Goal: Task Accomplishment & Management: Use online tool/utility

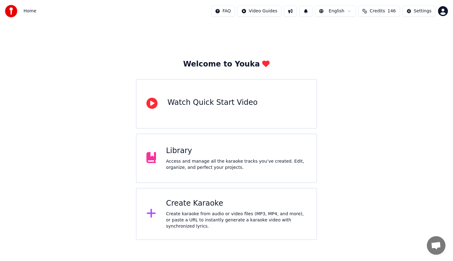
click at [206, 219] on div "Create karaoke from audio or video files (MP3, MP4, and more), or paste a URL t…" at bounding box center [236, 220] width 141 height 19
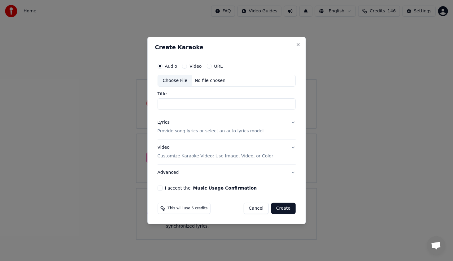
click at [182, 82] on div "Choose File" at bounding box center [175, 80] width 35 height 11
type input "*******"
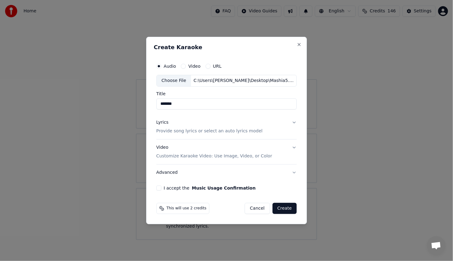
click at [163, 123] on div "Lyrics" at bounding box center [162, 123] width 12 height 6
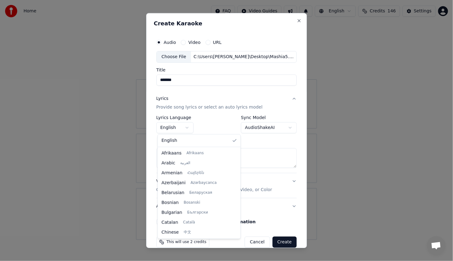
click at [184, 130] on body "**********" at bounding box center [226, 120] width 453 height 240
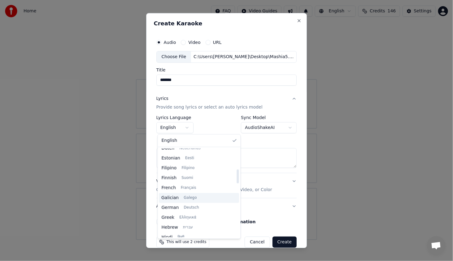
scroll to position [155, 0]
select select "**"
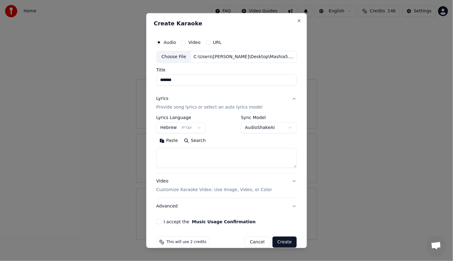
click at [224, 153] on textarea at bounding box center [226, 158] width 141 height 20
paste textarea "**********"
drag, startPoint x: 224, startPoint y: 153, endPoint x: 234, endPoint y: 159, distance: 11.4
click at [229, 157] on textarea "**********" at bounding box center [222, 158] width 133 height 20
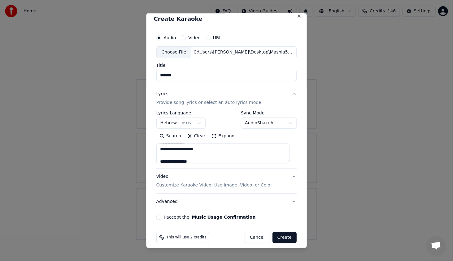
scroll to position [9, 0]
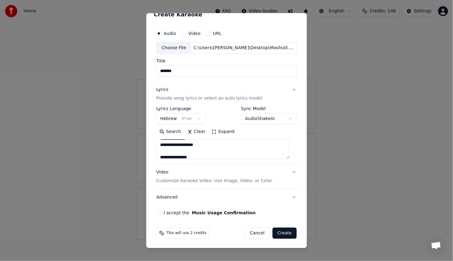
type textarea "**********"
click at [160, 212] on button "I accept the Music Usage Confirmation" at bounding box center [158, 213] width 5 height 5
click at [278, 232] on button "Create" at bounding box center [284, 233] width 24 height 11
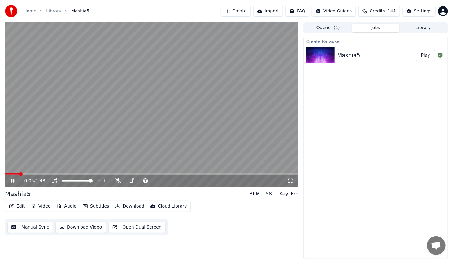
drag, startPoint x: 29, startPoint y: 173, endPoint x: 32, endPoint y: 175, distance: 3.7
click at [31, 175] on div "0:05 / 1:48" at bounding box center [152, 104] width 294 height 165
click at [12, 178] on div "0:05 / 1:48" at bounding box center [151, 181] width 289 height 6
click at [13, 182] on icon at bounding box center [13, 181] width 4 height 4
click at [39, 174] on span at bounding box center [152, 174] width 294 height 1
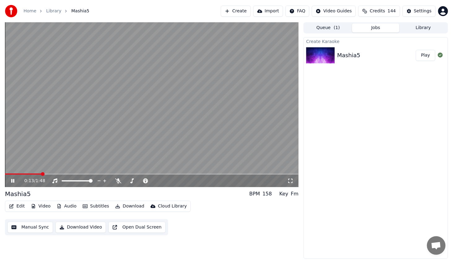
click at [45, 172] on span at bounding box center [43, 174] width 4 height 4
click at [67, 174] on span at bounding box center [68, 174] width 4 height 4
click at [11, 209] on button "Edit" at bounding box center [17, 206] width 21 height 9
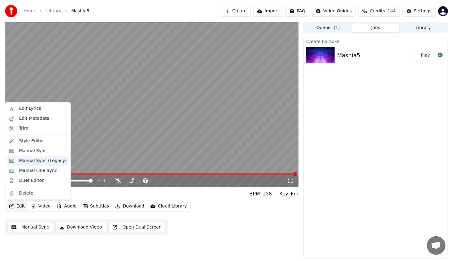
click at [44, 159] on div "Manual Sync (Legacy)" at bounding box center [43, 161] width 48 height 6
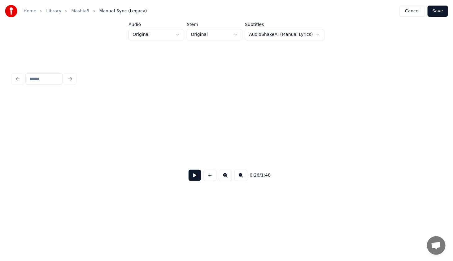
scroll to position [0, 1496]
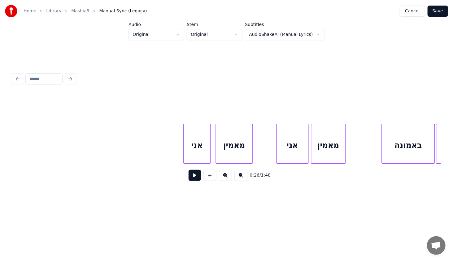
click at [198, 147] on div "אני" at bounding box center [197, 145] width 27 height 42
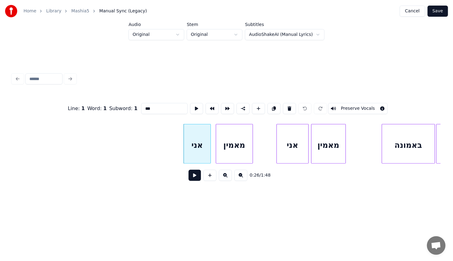
click at [195, 181] on button at bounding box center [195, 175] width 12 height 11
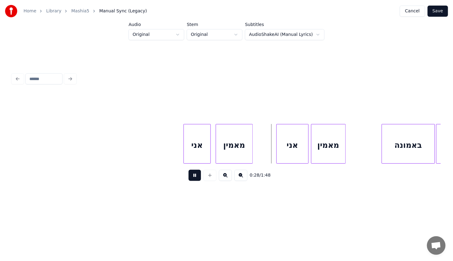
click at [194, 180] on button at bounding box center [195, 175] width 12 height 11
click at [194, 179] on button at bounding box center [195, 175] width 12 height 11
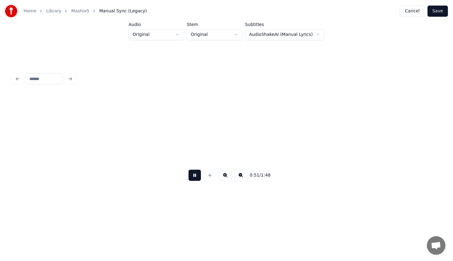
scroll to position [0, 3210]
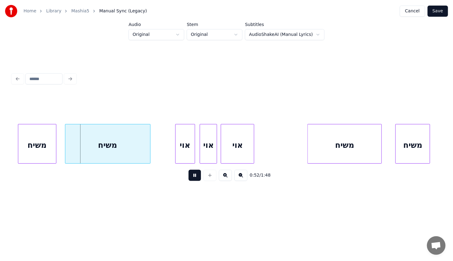
click at [194, 176] on button at bounding box center [195, 175] width 12 height 11
click at [35, 154] on div "משיח" at bounding box center [37, 145] width 38 height 42
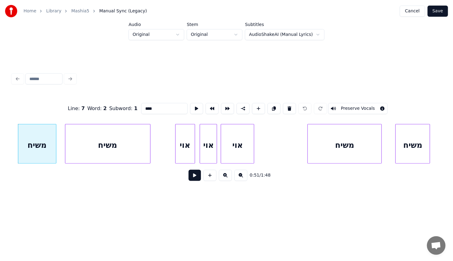
click at [193, 176] on button at bounding box center [195, 175] width 12 height 11
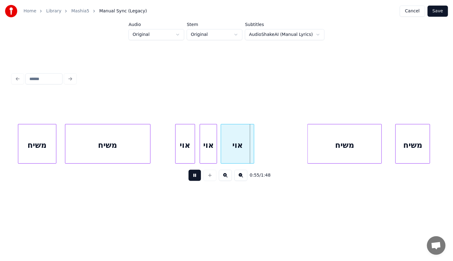
click at [193, 176] on button at bounding box center [195, 175] width 12 height 11
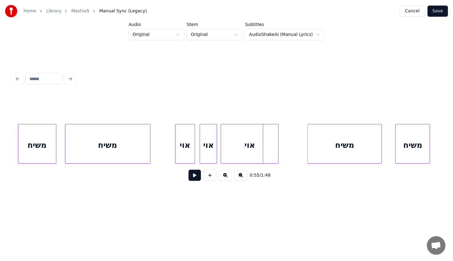
click at [278, 152] on div at bounding box center [277, 143] width 2 height 39
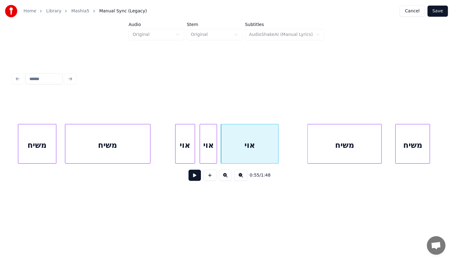
click at [186, 143] on div "אוי" at bounding box center [185, 145] width 19 height 42
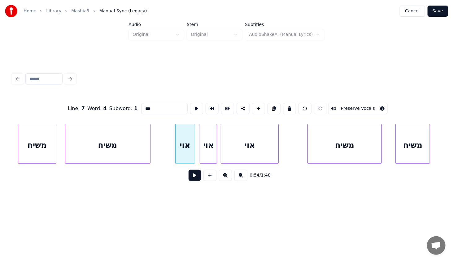
click at [196, 174] on button at bounding box center [195, 175] width 12 height 11
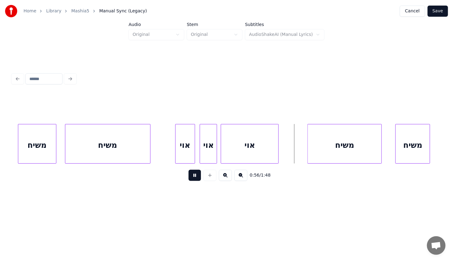
click at [196, 174] on button at bounding box center [195, 175] width 12 height 11
click at [198, 177] on button at bounding box center [195, 175] width 12 height 11
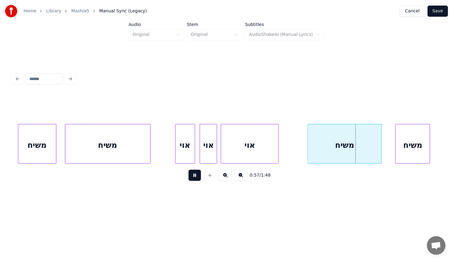
click at [198, 177] on button at bounding box center [195, 175] width 12 height 11
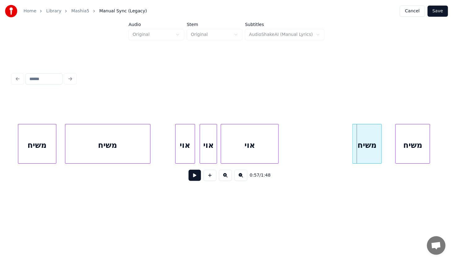
click at [353, 147] on div at bounding box center [354, 143] width 2 height 39
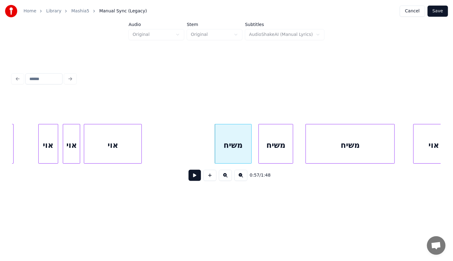
click at [250, 148] on div at bounding box center [251, 143] width 2 height 39
click at [122, 139] on div "אוי" at bounding box center [112, 145] width 57 height 42
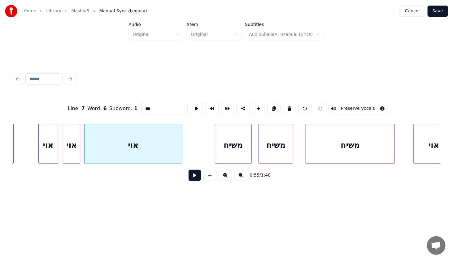
click at [181, 148] on div at bounding box center [181, 143] width 2 height 39
click at [176, 147] on div "אוי" at bounding box center [133, 145] width 98 height 42
click at [196, 176] on button at bounding box center [195, 175] width 12 height 11
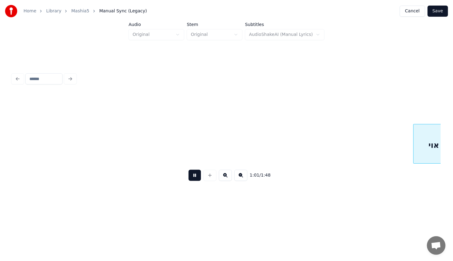
scroll to position [0, 3775]
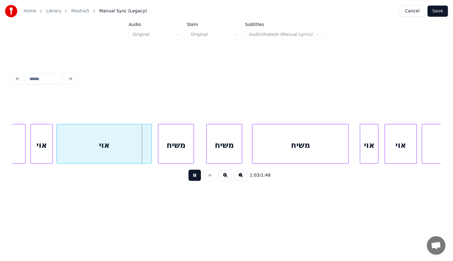
click at [195, 175] on button at bounding box center [195, 175] width 12 height 11
click at [142, 150] on div at bounding box center [142, 143] width 2 height 39
click at [163, 147] on div "משיח" at bounding box center [168, 145] width 35 height 42
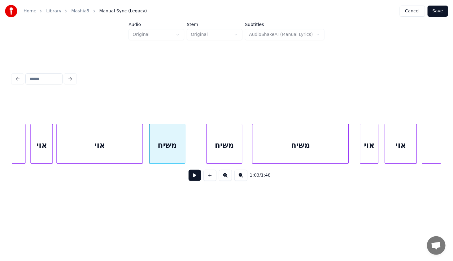
click at [163, 147] on div "משיח" at bounding box center [167, 145] width 35 height 42
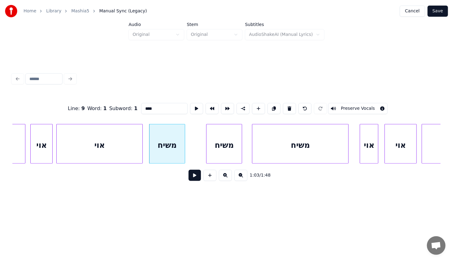
click at [194, 174] on button at bounding box center [195, 175] width 12 height 11
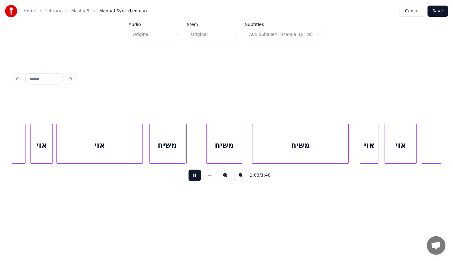
drag, startPoint x: 194, startPoint y: 174, endPoint x: 175, endPoint y: 163, distance: 22.8
click at [194, 174] on button at bounding box center [195, 175] width 12 height 11
click at [178, 154] on div "משיח" at bounding box center [174, 145] width 35 height 42
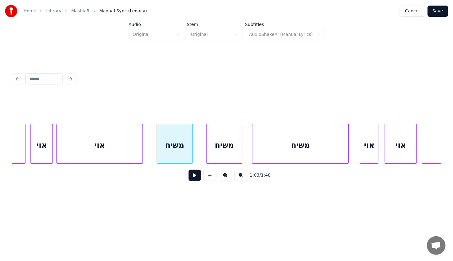
click at [120, 145] on div "אוי" at bounding box center [100, 145] width 86 height 42
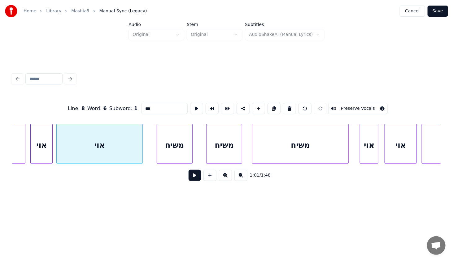
click at [198, 171] on div "1:01 / 1:48" at bounding box center [226, 176] width 418 height 14
click at [196, 175] on button at bounding box center [195, 175] width 12 height 11
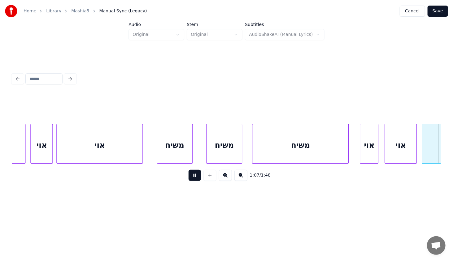
scroll to position [0, 4204]
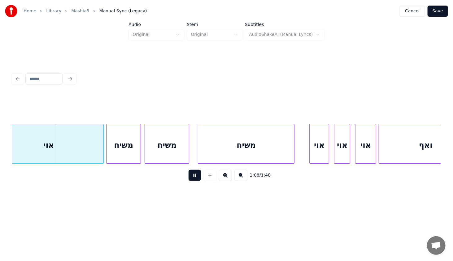
click at [196, 175] on button at bounding box center [195, 175] width 12 height 11
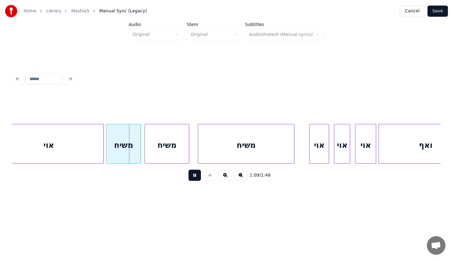
click at [196, 175] on button at bounding box center [195, 175] width 12 height 11
click at [115, 158] on div at bounding box center [116, 143] width 2 height 39
click at [89, 154] on div at bounding box center [90, 143] width 2 height 39
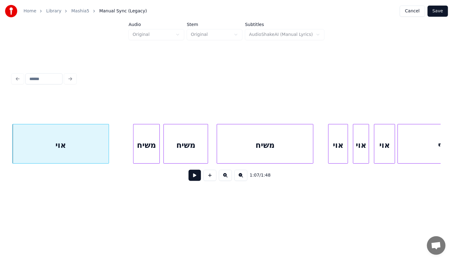
click at [83, 155] on div "אוי" at bounding box center [61, 145] width 96 height 42
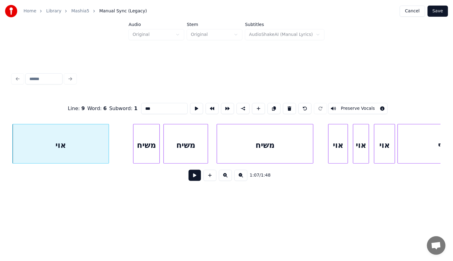
click at [191, 178] on button at bounding box center [195, 175] width 12 height 11
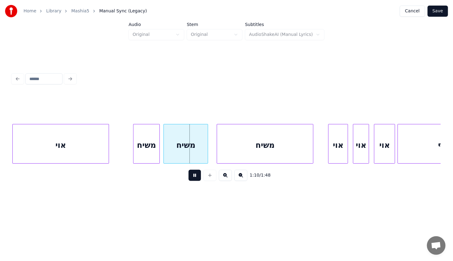
click at [191, 178] on button at bounding box center [195, 175] width 12 height 11
click at [163, 156] on div "משיח" at bounding box center [185, 144] width 45 height 40
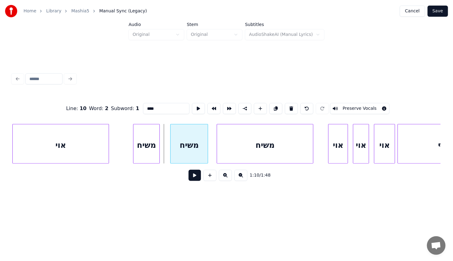
click at [172, 157] on div at bounding box center [172, 143] width 2 height 39
click at [193, 173] on button at bounding box center [195, 175] width 12 height 11
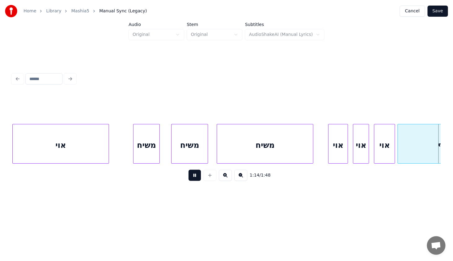
scroll to position [0, 4613]
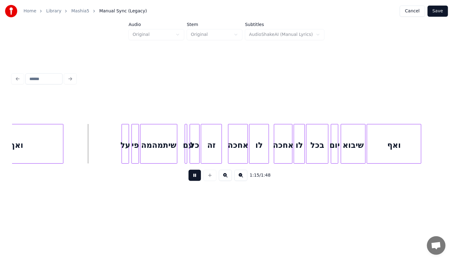
click at [193, 173] on button at bounding box center [195, 175] width 12 height 11
click at [90, 148] on div at bounding box center [90, 143] width 2 height 39
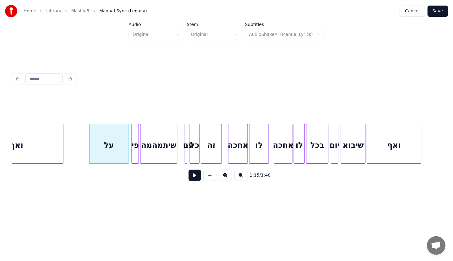
click at [98, 148] on div "על" at bounding box center [109, 145] width 40 height 42
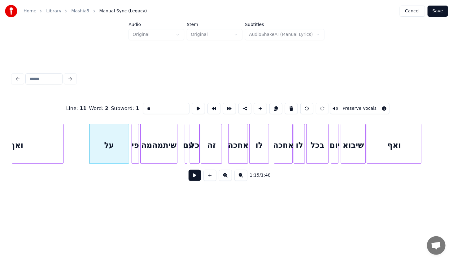
click at [192, 179] on button at bounding box center [195, 175] width 12 height 11
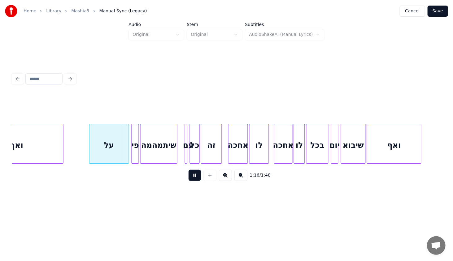
click at [192, 179] on button at bounding box center [195, 175] width 12 height 11
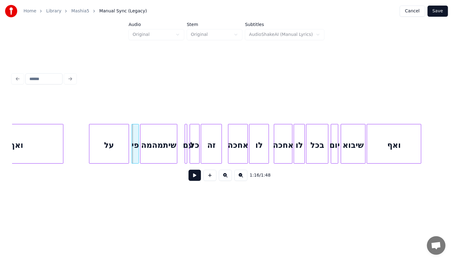
click at [113, 155] on div "על" at bounding box center [109, 145] width 40 height 42
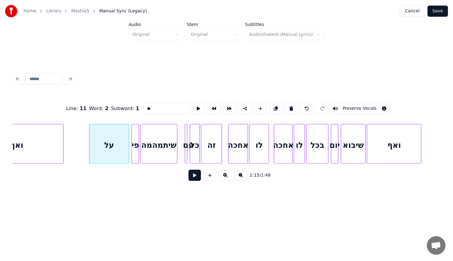
click at [194, 178] on button at bounding box center [195, 175] width 12 height 11
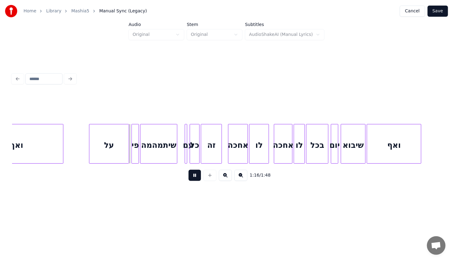
click at [193, 178] on button at bounding box center [195, 175] width 12 height 11
click at [53, 143] on div "ואף" at bounding box center [17, 145] width 94 height 42
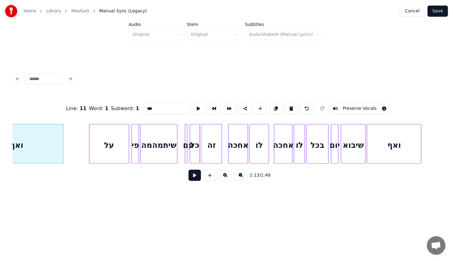
scroll to position [0, 4570]
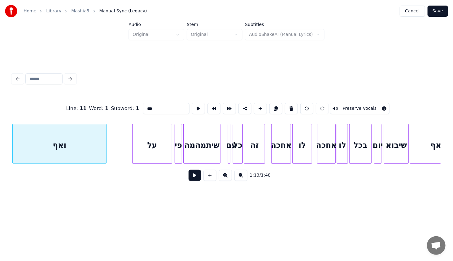
click at [191, 177] on button at bounding box center [195, 175] width 12 height 11
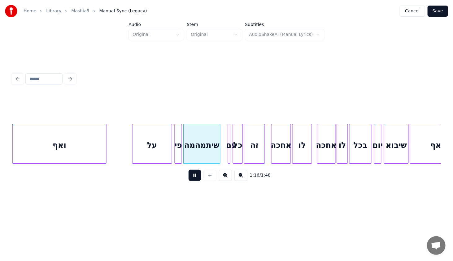
click at [190, 177] on button at bounding box center [195, 175] width 12 height 11
click at [148, 149] on div "על" at bounding box center [153, 145] width 40 height 42
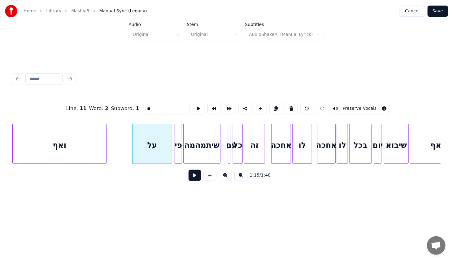
click at [194, 180] on button at bounding box center [195, 175] width 12 height 11
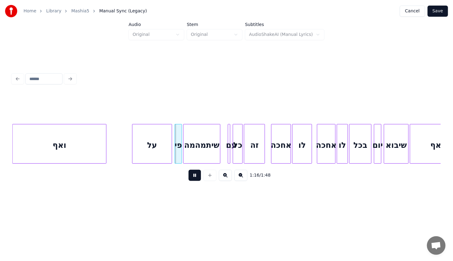
click at [193, 180] on button at bounding box center [195, 175] width 12 height 11
click at [159, 155] on div "על" at bounding box center [153, 145] width 40 height 42
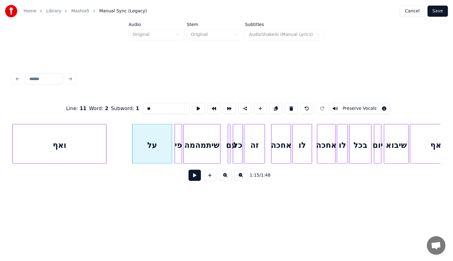
click at [194, 178] on button at bounding box center [195, 175] width 12 height 11
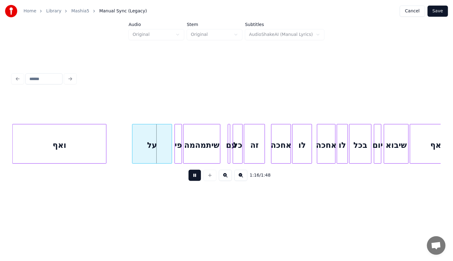
click at [191, 176] on button at bounding box center [195, 175] width 12 height 11
click at [151, 153] on div at bounding box center [151, 143] width 2 height 39
click at [141, 150] on div "על" at bounding box center [143, 145] width 20 height 42
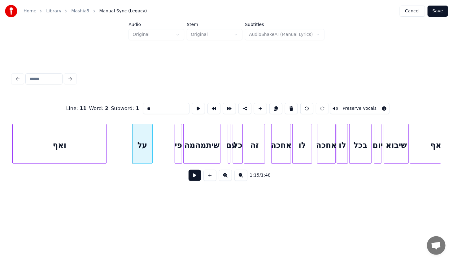
click at [192, 178] on button at bounding box center [195, 175] width 12 height 11
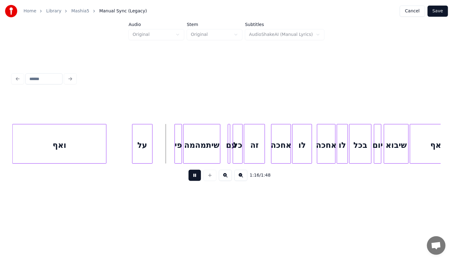
drag, startPoint x: 190, startPoint y: 177, endPoint x: 180, endPoint y: 166, distance: 15.1
click at [190, 177] on button at bounding box center [195, 175] width 12 height 11
click at [157, 152] on div at bounding box center [158, 143] width 2 height 39
click at [141, 151] on div "על" at bounding box center [143, 145] width 20 height 42
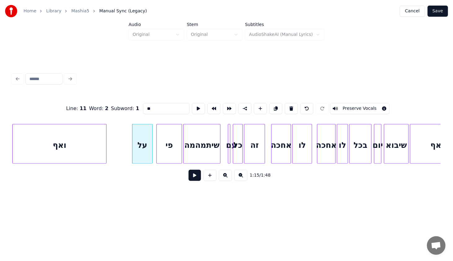
click at [191, 177] on button at bounding box center [195, 175] width 12 height 11
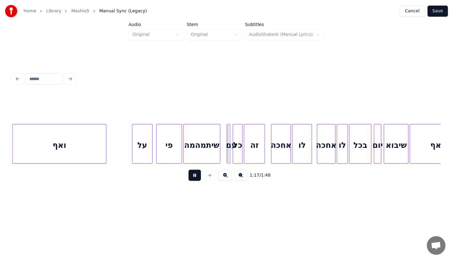
drag, startPoint x: 189, startPoint y: 176, endPoint x: 204, endPoint y: 165, distance: 19.2
click at [190, 175] on div "1:17 / 1:48" at bounding box center [226, 176] width 418 height 14
click at [197, 175] on button at bounding box center [195, 175] width 12 height 11
click at [223, 155] on div at bounding box center [224, 143] width 2 height 39
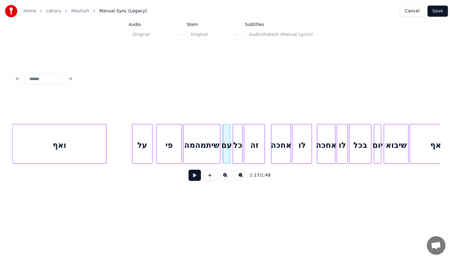
click at [212, 154] on div "שיתמהמה" at bounding box center [202, 145] width 37 height 42
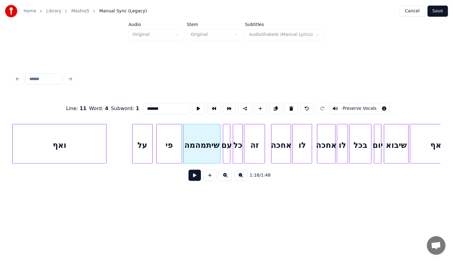
click at [191, 181] on button at bounding box center [195, 175] width 12 height 11
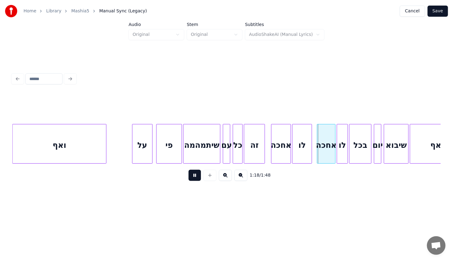
click at [190, 180] on button at bounding box center [195, 175] width 12 height 11
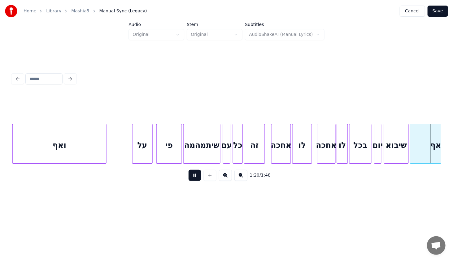
click at [190, 180] on button at bounding box center [195, 175] width 12 height 11
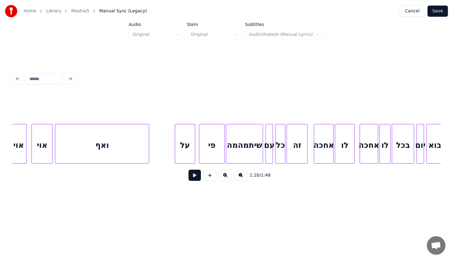
scroll to position [0, 4518]
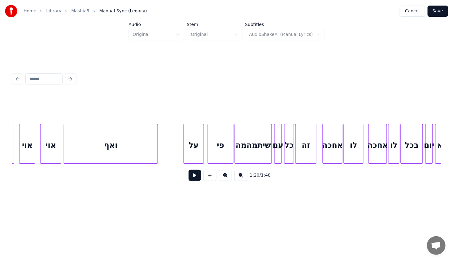
click at [115, 155] on div at bounding box center [116, 143] width 2 height 39
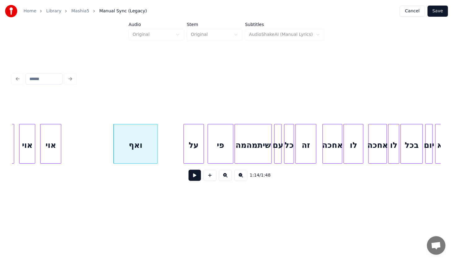
click at [29, 152] on div "אוי" at bounding box center [27, 145] width 15 height 42
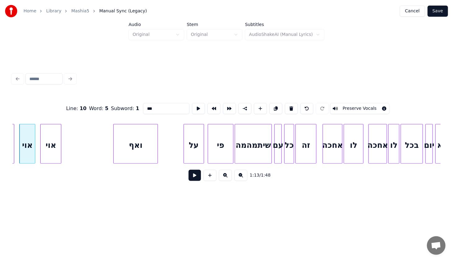
click at [229, 149] on div "פי" at bounding box center [220, 145] width 25 height 42
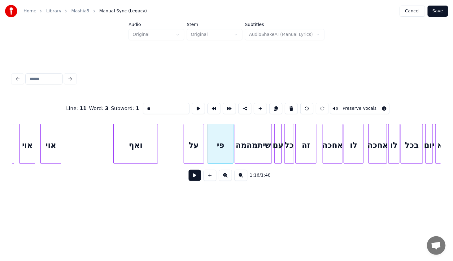
click at [54, 149] on div "אוי" at bounding box center [51, 145] width 20 height 42
type input "***"
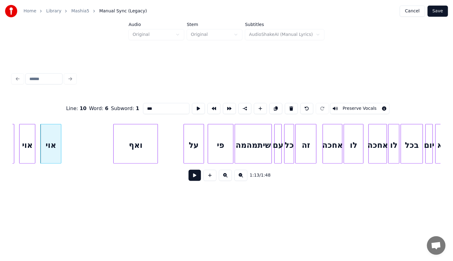
click at [194, 177] on button at bounding box center [195, 175] width 12 height 11
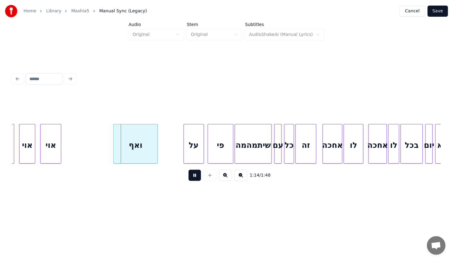
click at [191, 177] on button at bounding box center [195, 175] width 12 height 11
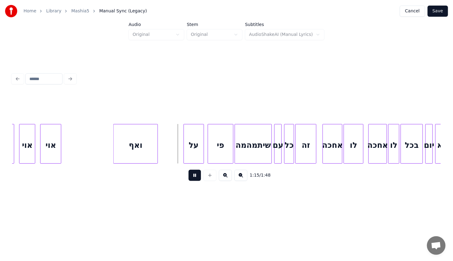
click at [191, 177] on button at bounding box center [195, 175] width 12 height 11
click at [129, 152] on div at bounding box center [128, 143] width 2 height 39
click at [159, 156] on div "ואף" at bounding box center [165, 145] width 27 height 42
click at [162, 156] on div at bounding box center [163, 143] width 2 height 39
click at [168, 158] on div "ואף" at bounding box center [171, 145] width 17 height 42
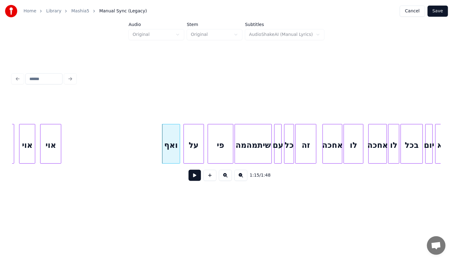
click at [172, 160] on div "ואף" at bounding box center [170, 145] width 17 height 42
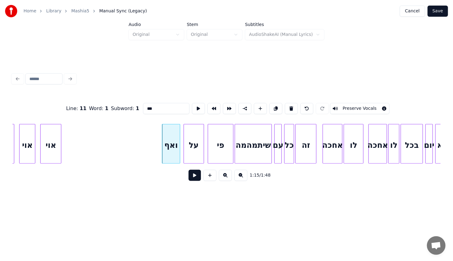
click at [192, 176] on button at bounding box center [195, 175] width 12 height 11
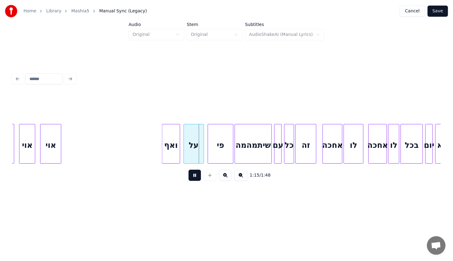
click at [191, 175] on button at bounding box center [195, 175] width 12 height 11
click at [159, 155] on div at bounding box center [160, 143] width 2 height 39
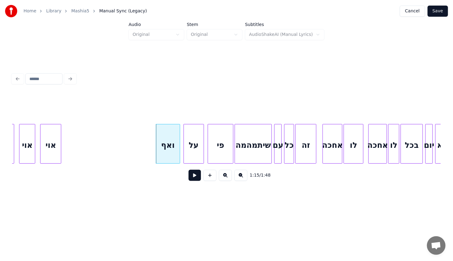
click at [191, 178] on button at bounding box center [195, 175] width 12 height 11
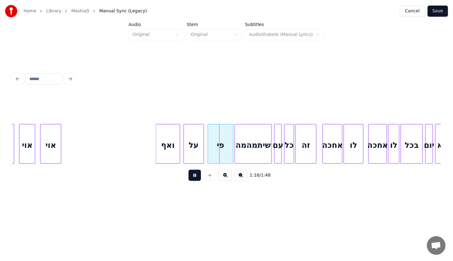
click at [191, 178] on button at bounding box center [195, 175] width 12 height 11
click at [167, 152] on div "ואף" at bounding box center [168, 145] width 24 height 42
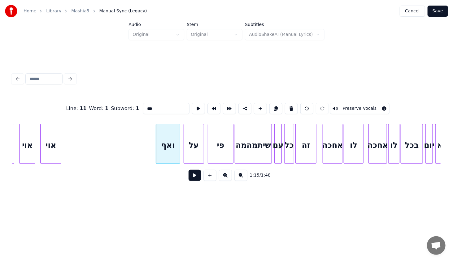
click at [191, 178] on button at bounding box center [195, 175] width 12 height 11
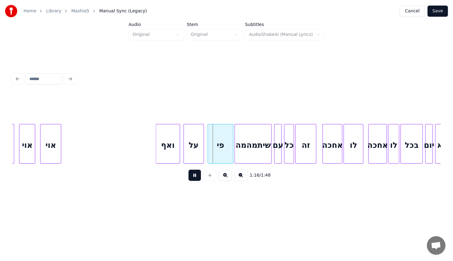
click at [191, 178] on button at bounding box center [195, 175] width 12 height 11
click at [156, 147] on div "ואף" at bounding box center [168, 144] width 24 height 40
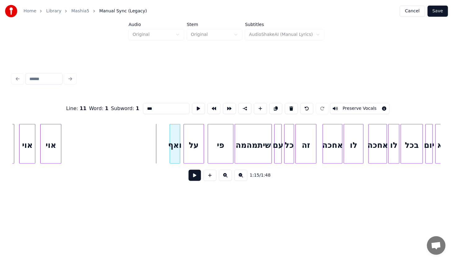
click at [170, 151] on div at bounding box center [171, 143] width 2 height 39
click at [194, 180] on button at bounding box center [195, 175] width 12 height 11
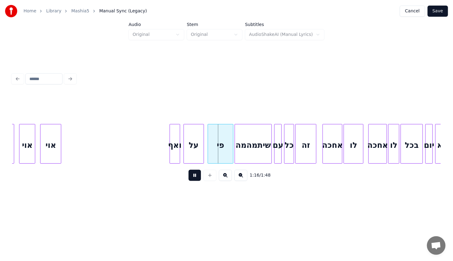
drag, startPoint x: 193, startPoint y: 180, endPoint x: 147, endPoint y: 169, distance: 47.0
click at [193, 180] on button at bounding box center [195, 175] width 12 height 11
click at [56, 148] on div "אוי" at bounding box center [51, 145] width 20 height 42
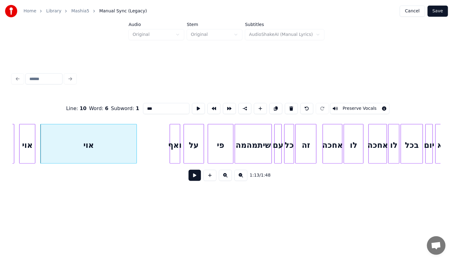
click at [137, 155] on div at bounding box center [136, 143] width 2 height 39
click at [123, 152] on div "אוי" at bounding box center [90, 145] width 98 height 42
click at [193, 175] on button at bounding box center [195, 175] width 12 height 11
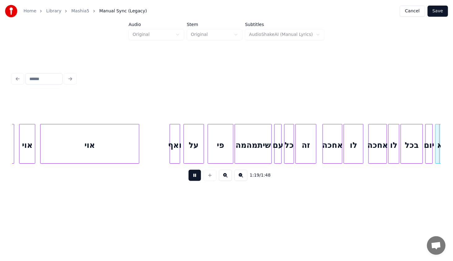
scroll to position [0, 4947]
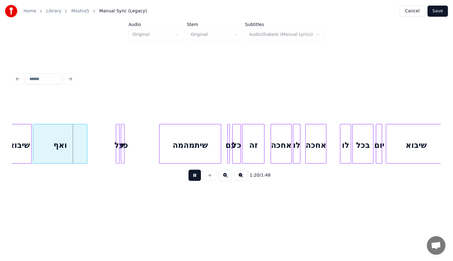
click at [195, 174] on button at bounding box center [195, 175] width 12 height 11
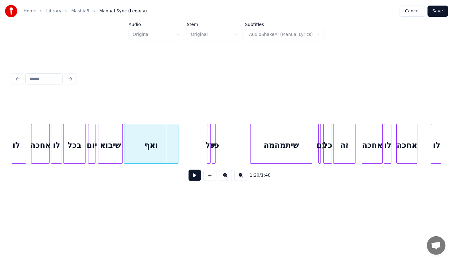
scroll to position [0, 4839]
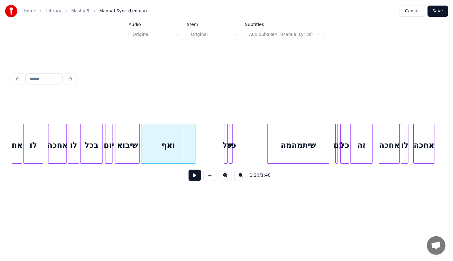
click at [130, 146] on div "שיבוא" at bounding box center [127, 145] width 24 height 42
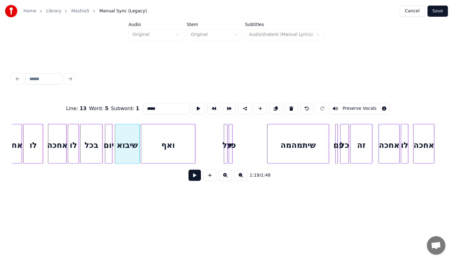
click at [198, 176] on button at bounding box center [195, 175] width 12 height 11
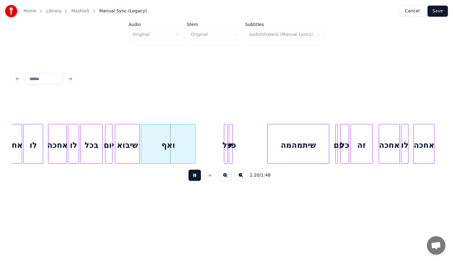
click at [194, 176] on button at bounding box center [195, 175] width 12 height 11
click at [168, 152] on div "ואף" at bounding box center [168, 145] width 54 height 42
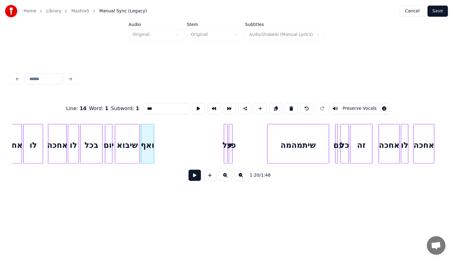
click at [152, 150] on div at bounding box center [153, 143] width 2 height 39
click at [201, 149] on div "ואף" at bounding box center [197, 145] width 13 height 42
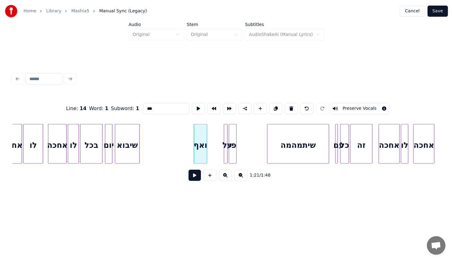
click at [236, 155] on div at bounding box center [235, 143] width 2 height 39
click at [260, 158] on div "פי" at bounding box center [261, 145] width 8 height 42
click at [230, 158] on div at bounding box center [229, 143] width 2 height 39
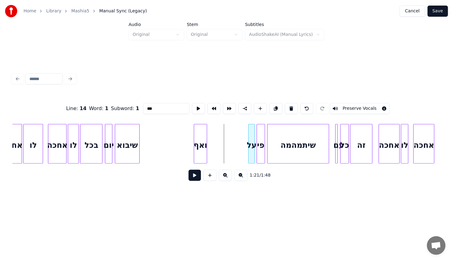
click at [249, 158] on div "על" at bounding box center [252, 145] width 6 height 42
click at [232, 155] on div "ואף" at bounding box center [231, 145] width 13 height 42
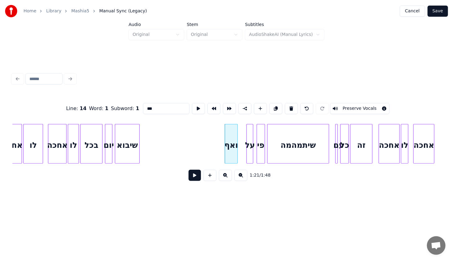
click at [191, 178] on div "1:21 / 1:48" at bounding box center [226, 176] width 418 height 14
click at [191, 178] on button at bounding box center [195, 175] width 12 height 11
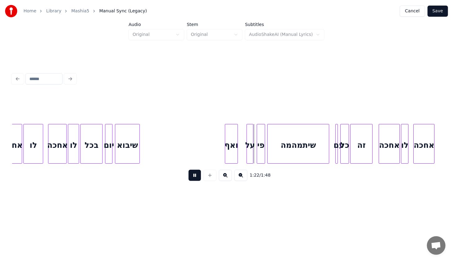
drag, startPoint x: 191, startPoint y: 177, endPoint x: 200, endPoint y: 168, distance: 12.5
click at [194, 173] on button at bounding box center [195, 175] width 12 height 11
click at [238, 155] on div "ואף" at bounding box center [238, 145] width 13 height 42
click at [237, 155] on div "ואף" at bounding box center [238, 145] width 13 height 42
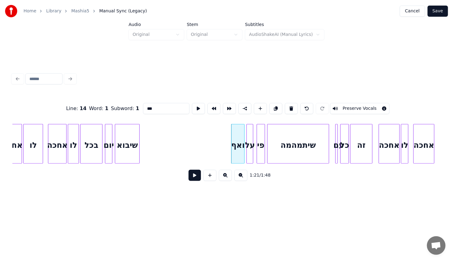
click at [194, 175] on button at bounding box center [195, 175] width 12 height 11
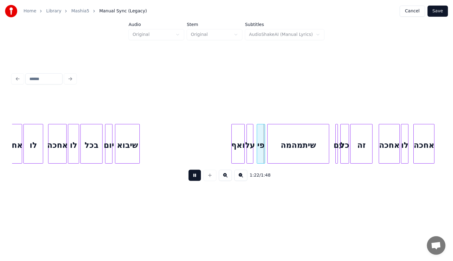
click at [194, 175] on button at bounding box center [195, 175] width 12 height 11
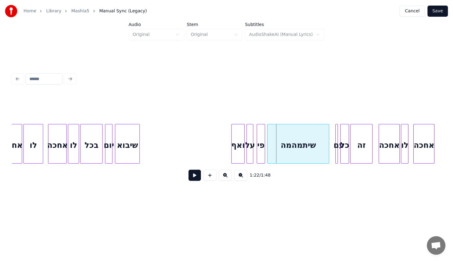
click at [237, 150] on div "ואף" at bounding box center [238, 145] width 13 height 42
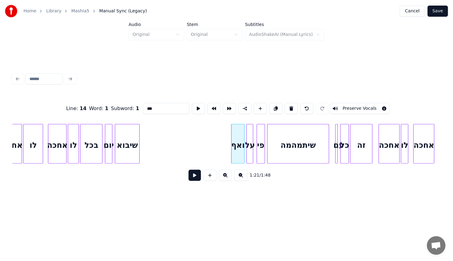
click at [194, 177] on button at bounding box center [195, 175] width 12 height 11
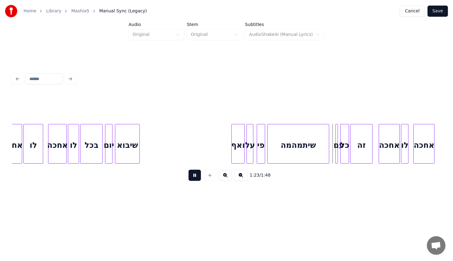
click at [194, 177] on button at bounding box center [195, 175] width 12 height 11
click at [334, 157] on div at bounding box center [335, 143] width 2 height 39
click at [336, 159] on div "עם" at bounding box center [334, 145] width 6 height 42
click at [338, 159] on div at bounding box center [337, 143] width 2 height 39
click at [335, 157] on div "עם" at bounding box center [334, 145] width 7 height 42
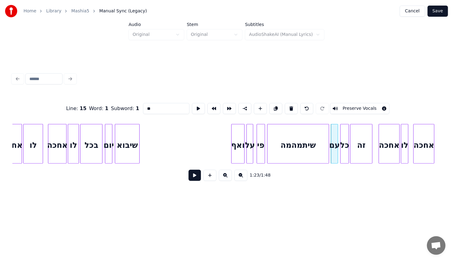
click at [194, 178] on button at bounding box center [195, 175] width 12 height 11
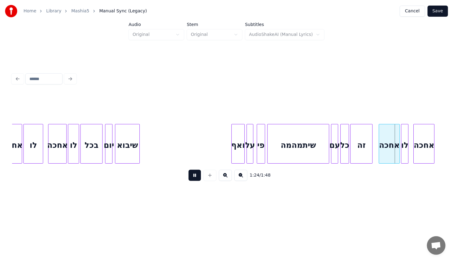
click at [192, 176] on button at bounding box center [195, 175] width 12 height 11
click at [191, 176] on button at bounding box center [195, 175] width 12 height 11
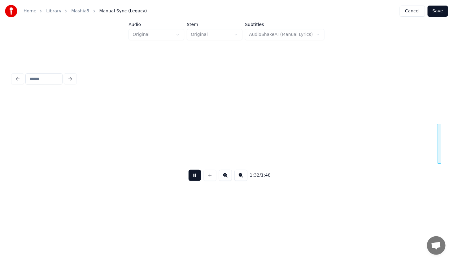
scroll to position [0, 5696]
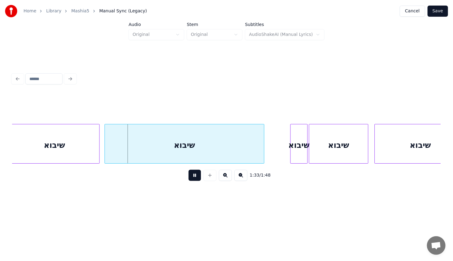
click at [191, 176] on button at bounding box center [195, 175] width 12 height 11
click at [197, 144] on div "שיבוא" at bounding box center [184, 145] width 159 height 42
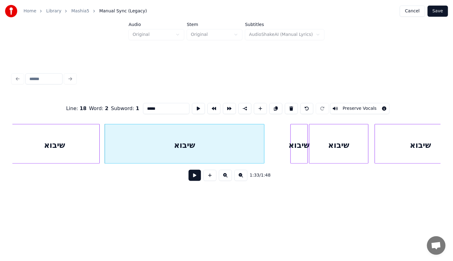
drag, startPoint x: 153, startPoint y: 107, endPoint x: 109, endPoint y: 125, distance: 48.1
click at [143, 105] on input "*****" at bounding box center [166, 108] width 46 height 11
click at [64, 144] on div "שיבוא" at bounding box center [55, 145] width 90 height 42
type input "*****"
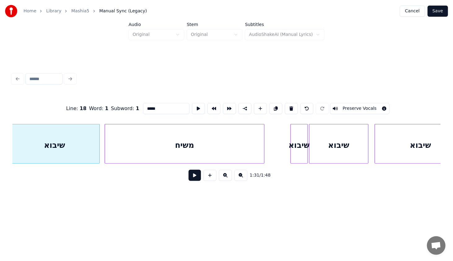
scroll to position [0, 5693]
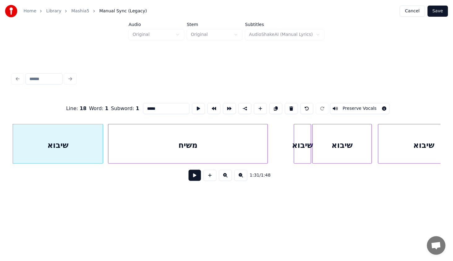
click at [193, 180] on button at bounding box center [195, 175] width 12 height 11
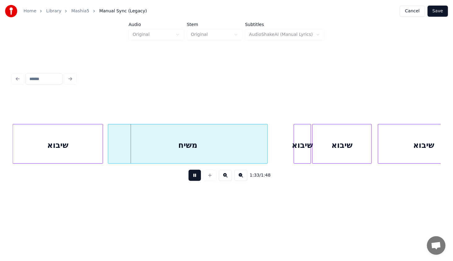
click at [192, 175] on button at bounding box center [195, 175] width 12 height 11
click at [120, 157] on div at bounding box center [121, 143] width 2 height 39
click at [86, 145] on div "שיבוא" at bounding box center [58, 145] width 90 height 42
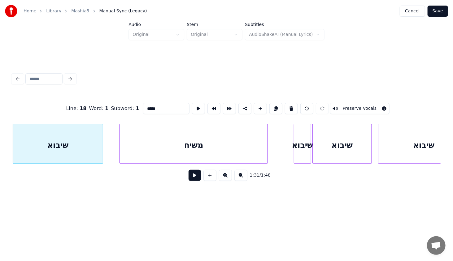
click at [193, 174] on button at bounding box center [195, 175] width 12 height 11
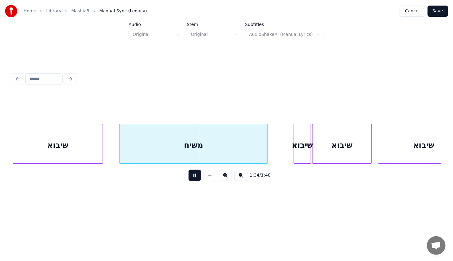
click at [199, 173] on button at bounding box center [195, 175] width 12 height 11
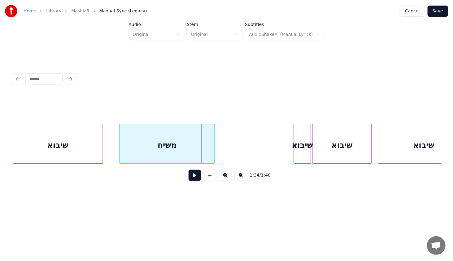
click at [213, 143] on div at bounding box center [214, 143] width 2 height 39
click at [197, 145] on div "משיח" at bounding box center [167, 145] width 94 height 42
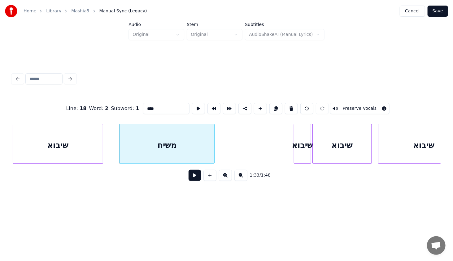
click at [192, 181] on button at bounding box center [195, 175] width 12 height 11
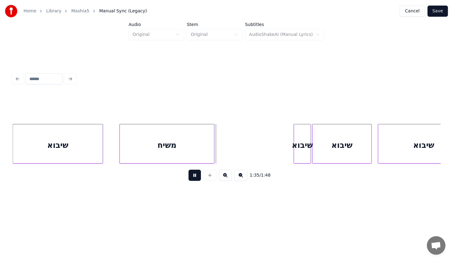
click at [192, 178] on button at bounding box center [195, 175] width 12 height 11
click at [196, 152] on div at bounding box center [196, 143] width 2 height 39
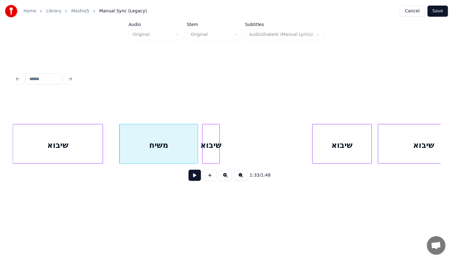
click at [208, 155] on div "שיבוא" at bounding box center [211, 145] width 17 height 42
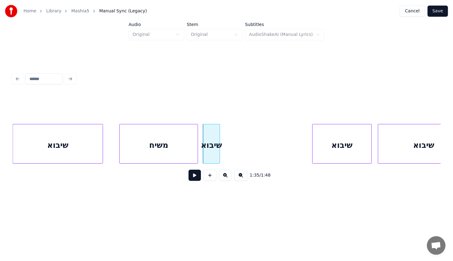
click at [197, 180] on button at bounding box center [195, 175] width 12 height 11
click at [196, 179] on button at bounding box center [195, 175] width 12 height 11
click at [245, 153] on div at bounding box center [246, 143] width 2 height 39
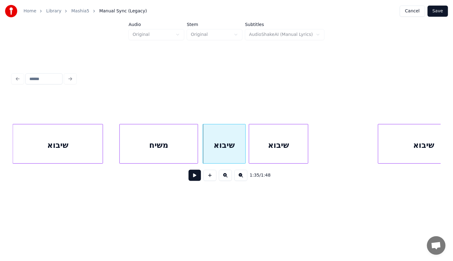
click at [268, 157] on div "שיבוא" at bounding box center [278, 145] width 59 height 42
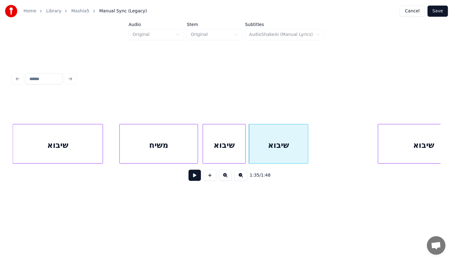
click at [235, 153] on div "שיבוא" at bounding box center [224, 145] width 42 height 42
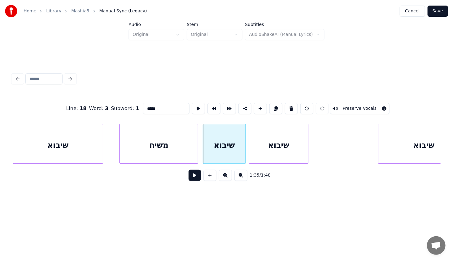
click at [193, 178] on button at bounding box center [195, 175] width 12 height 11
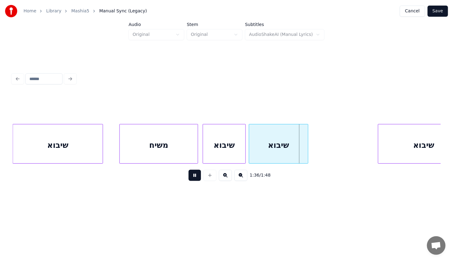
click at [193, 178] on button at bounding box center [195, 175] width 12 height 11
click at [304, 143] on div at bounding box center [305, 143] width 2 height 39
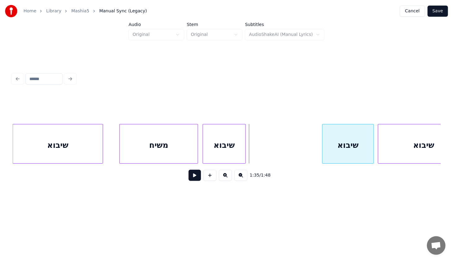
click at [345, 152] on div "שיבוא" at bounding box center [348, 145] width 51 height 42
click at [188, 154] on div "משיח" at bounding box center [159, 145] width 78 height 42
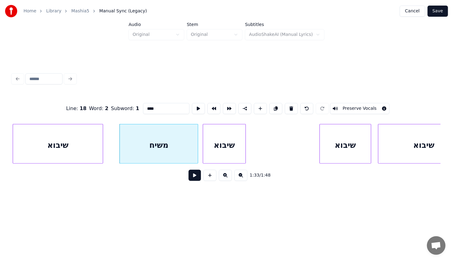
click at [198, 175] on button at bounding box center [195, 175] width 12 height 11
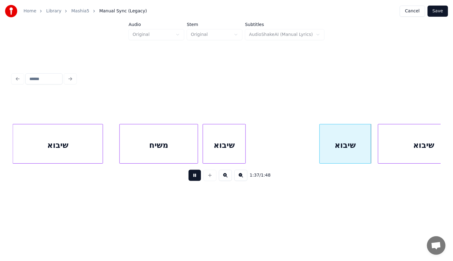
click at [189, 170] on button at bounding box center [195, 175] width 12 height 11
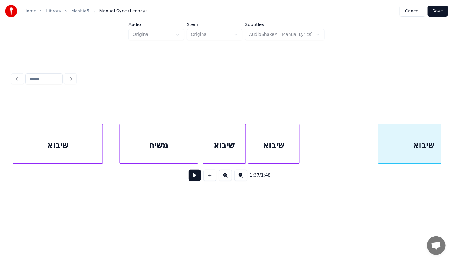
click at [266, 147] on div "שיבוא" at bounding box center [273, 145] width 51 height 42
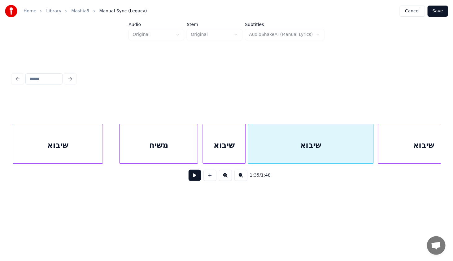
click at [372, 146] on div at bounding box center [373, 143] width 2 height 39
click at [175, 148] on div "משיח" at bounding box center [159, 145] width 78 height 42
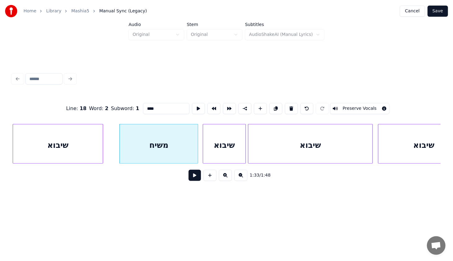
click at [197, 178] on button at bounding box center [195, 175] width 12 height 11
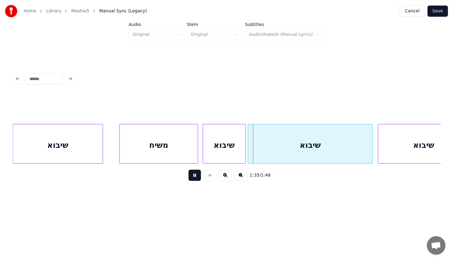
click at [193, 175] on button at bounding box center [195, 175] width 12 height 11
click at [369, 145] on div "שיבוא" at bounding box center [310, 145] width 124 height 42
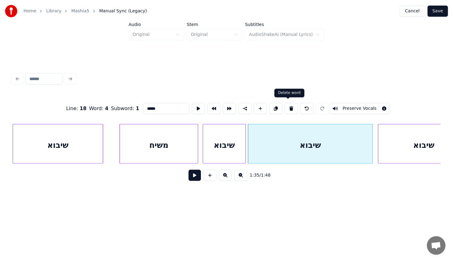
click at [287, 109] on button at bounding box center [291, 108] width 13 height 11
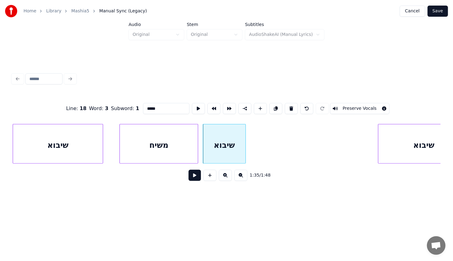
click at [236, 144] on div "שיבוא" at bounding box center [224, 145] width 42 height 42
click at [273, 105] on button at bounding box center [275, 108] width 13 height 11
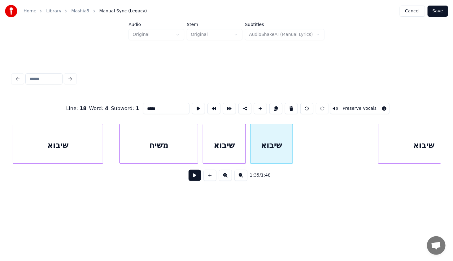
click at [259, 145] on div "שיבוא" at bounding box center [271, 145] width 42 height 42
drag, startPoint x: 273, startPoint y: 105, endPoint x: 276, endPoint y: 109, distance: 4.9
click at [273, 106] on button at bounding box center [275, 108] width 13 height 11
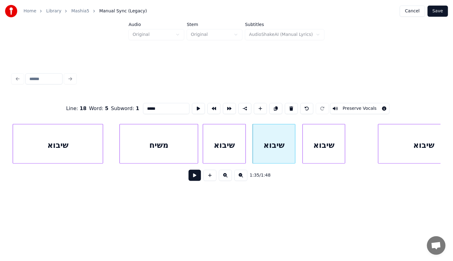
click at [316, 145] on div "שיבוא" at bounding box center [324, 145] width 42 height 42
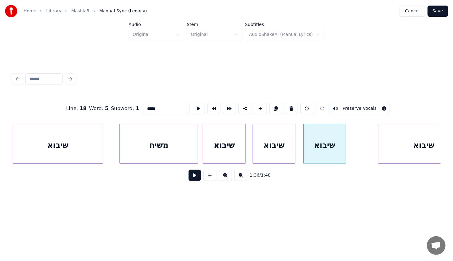
click at [238, 146] on div "שיבוא" at bounding box center [224, 145] width 42 height 42
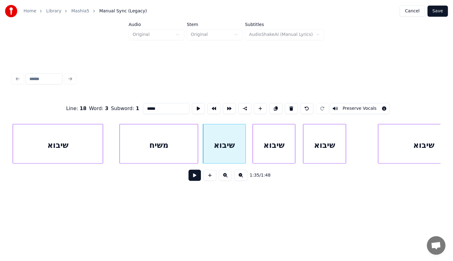
click at [190, 177] on button at bounding box center [195, 175] width 12 height 11
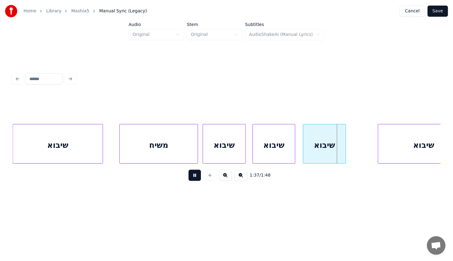
drag, startPoint x: 189, startPoint y: 177, endPoint x: 269, endPoint y: 159, distance: 81.3
click at [189, 177] on button at bounding box center [195, 175] width 12 height 11
click at [343, 149] on div "שיבוא" at bounding box center [324, 145] width 42 height 42
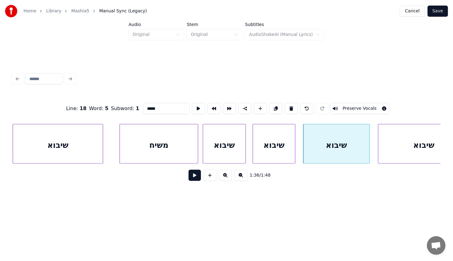
click at [368, 153] on div at bounding box center [369, 143] width 2 height 39
click at [198, 178] on button at bounding box center [195, 175] width 12 height 11
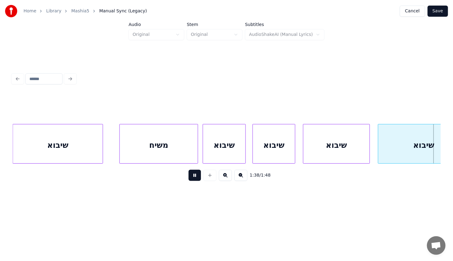
scroll to position [0, 6122]
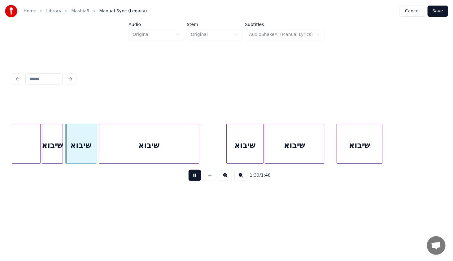
click at [199, 178] on button at bounding box center [195, 175] width 12 height 11
click at [128, 152] on div at bounding box center [129, 143] width 2 height 39
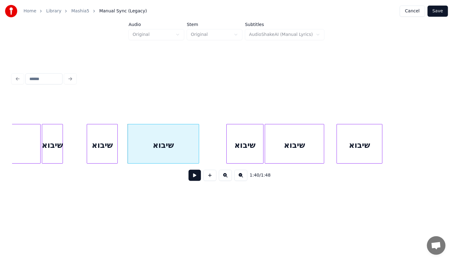
click at [104, 155] on div "שיבוא" at bounding box center [102, 145] width 30 height 42
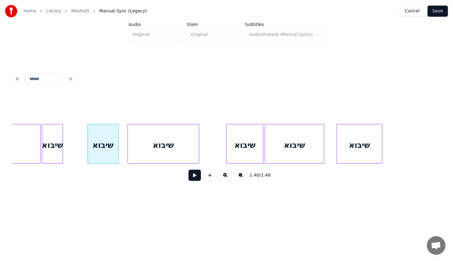
click at [57, 150] on div "שיבוא" at bounding box center [52, 145] width 20 height 42
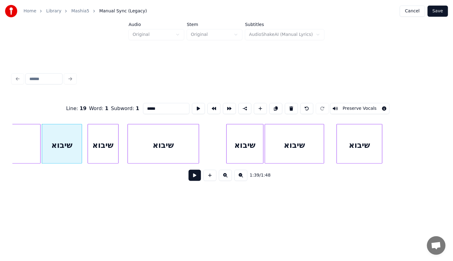
click at [80, 157] on div at bounding box center [81, 143] width 2 height 39
click at [76, 155] on div "שיבוא" at bounding box center [63, 145] width 38 height 42
click at [73, 155] on div "שיבוא" at bounding box center [64, 145] width 38 height 42
click at [194, 176] on button at bounding box center [195, 175] width 12 height 11
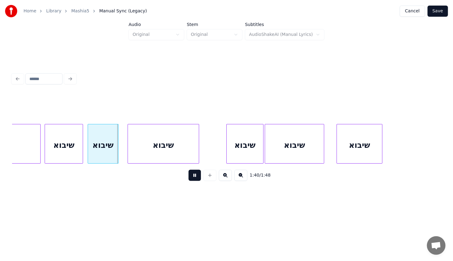
click at [190, 174] on button at bounding box center [195, 175] width 12 height 11
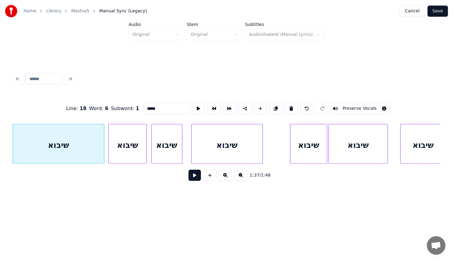
click at [191, 177] on button at bounding box center [195, 175] width 12 height 11
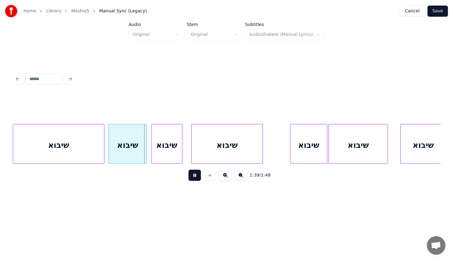
click at [195, 176] on button at bounding box center [195, 175] width 12 height 11
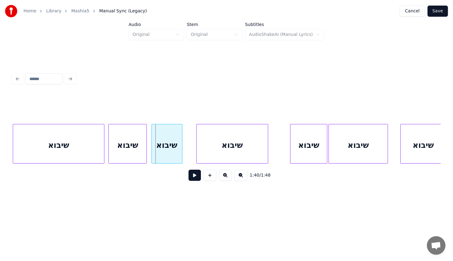
click at [203, 149] on div "שיבוא" at bounding box center [232, 145] width 71 height 42
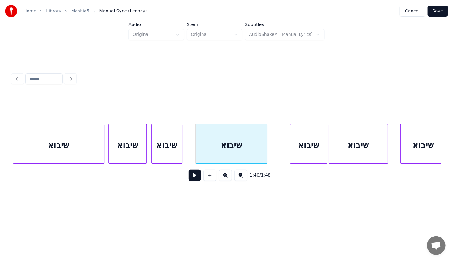
click at [176, 151] on div "שיבוא" at bounding box center [167, 145] width 30 height 42
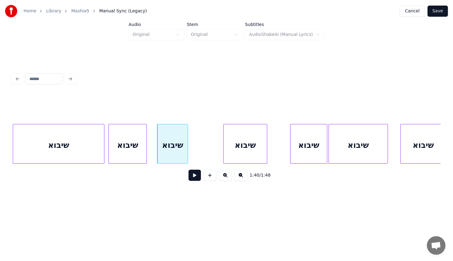
click at [225, 153] on div at bounding box center [225, 143] width 2 height 39
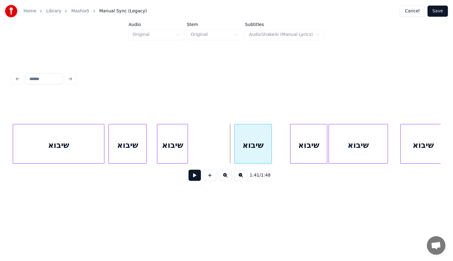
click at [250, 150] on div "שיבוא" at bounding box center [253, 145] width 37 height 42
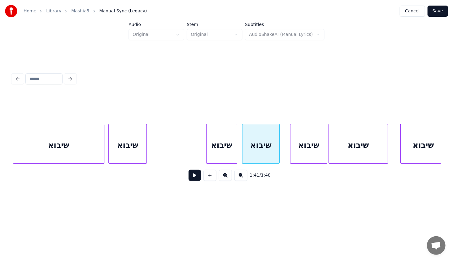
click at [220, 150] on div "שיבוא" at bounding box center [222, 145] width 30 height 42
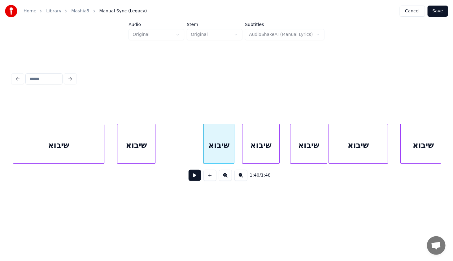
click at [141, 162] on div "שיבוא שיבוא שיבוא שיבוא שיבוא שיבוא שיבוא" at bounding box center [226, 144] width 428 height 40
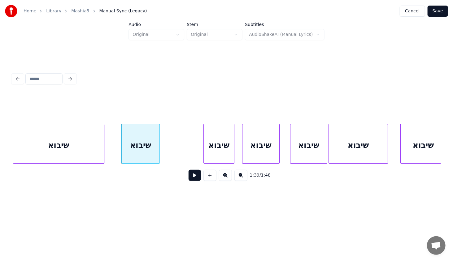
click at [71, 159] on div "שיבוא" at bounding box center [58, 145] width 91 height 42
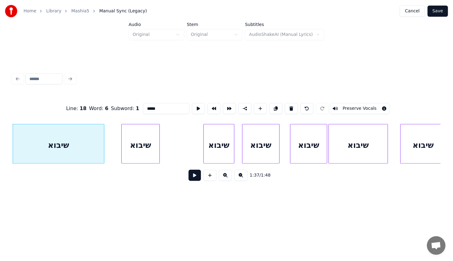
drag, startPoint x: 196, startPoint y: 176, endPoint x: 192, endPoint y: 175, distance: 4.3
click at [195, 176] on button at bounding box center [195, 175] width 12 height 11
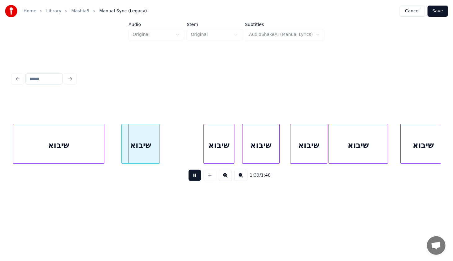
click at [189, 174] on div "1:39 / 1:48" at bounding box center [226, 176] width 418 height 14
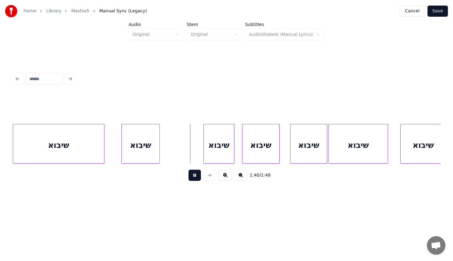
click at [195, 174] on button at bounding box center [195, 175] width 12 height 11
click at [198, 157] on div at bounding box center [199, 143] width 2 height 39
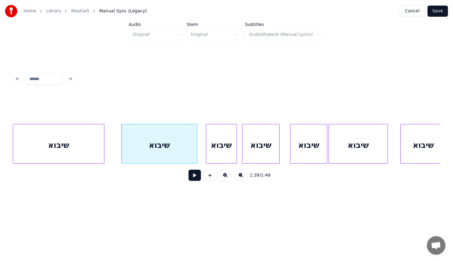
click at [215, 154] on div "שיבוא" at bounding box center [221, 145] width 30 height 42
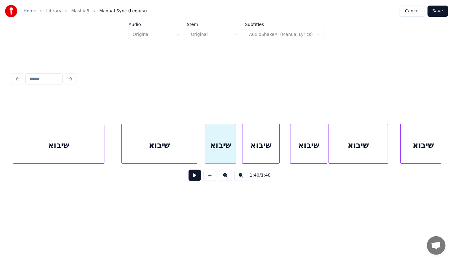
click at [180, 154] on div "שיבוא" at bounding box center [159, 145] width 75 height 42
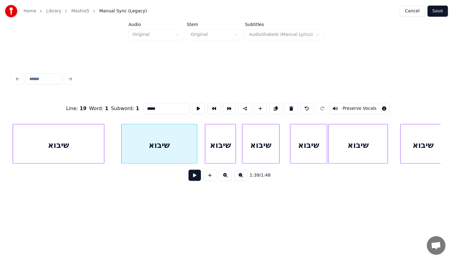
click at [197, 176] on button at bounding box center [195, 175] width 12 height 11
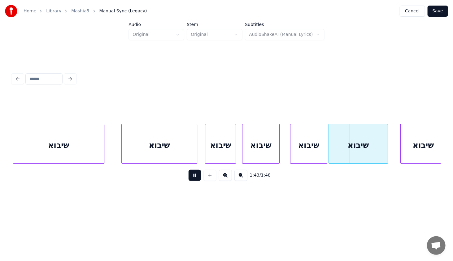
click at [195, 175] on button at bounding box center [195, 175] width 12 height 11
click at [335, 143] on div "שיבוא" at bounding box center [358, 145] width 59 height 42
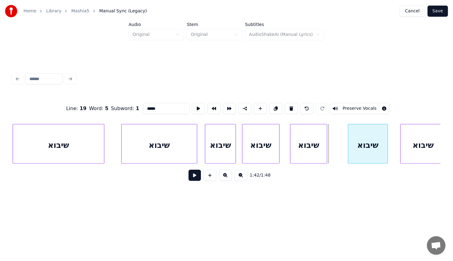
click at [350, 151] on div at bounding box center [349, 143] width 2 height 39
click at [369, 150] on div "שיבוא" at bounding box center [382, 145] width 38 height 42
click at [324, 139] on div "שיבוא" at bounding box center [308, 145] width 37 height 42
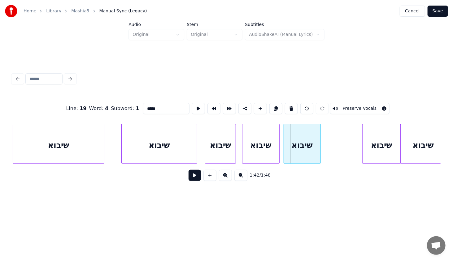
click at [316, 142] on div "שיבוא" at bounding box center [302, 145] width 37 height 42
click at [211, 140] on div "שיבוא" at bounding box center [220, 145] width 30 height 42
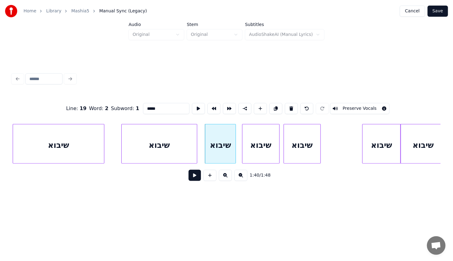
click at [193, 178] on button at bounding box center [195, 175] width 12 height 11
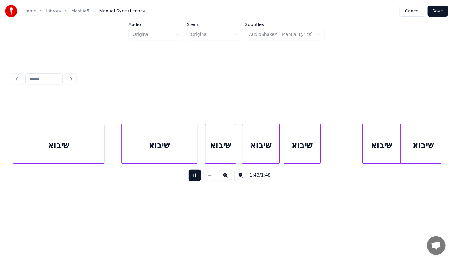
click at [193, 177] on button at bounding box center [195, 175] width 12 height 11
click at [355, 154] on div at bounding box center [354, 143] width 2 height 39
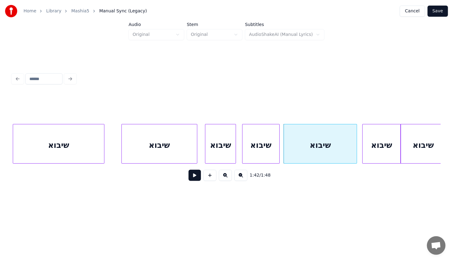
click at [350, 152] on div "שיבוא" at bounding box center [320, 145] width 73 height 42
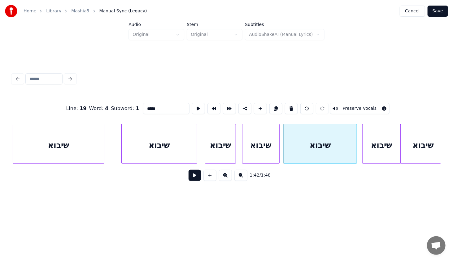
click at [198, 174] on button at bounding box center [195, 175] width 12 height 11
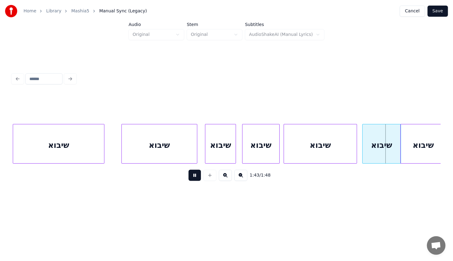
click at [198, 174] on button at bounding box center [195, 175] width 12 height 11
click at [389, 134] on div "שיבוא" at bounding box center [382, 145] width 38 height 42
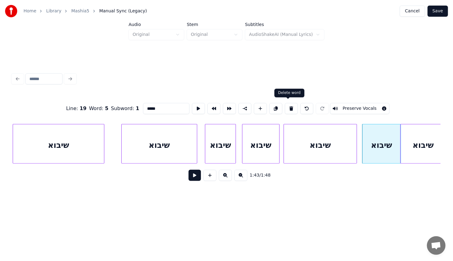
drag, startPoint x: 287, startPoint y: 104, endPoint x: 310, endPoint y: 116, distance: 25.2
click at [287, 104] on button at bounding box center [291, 108] width 13 height 11
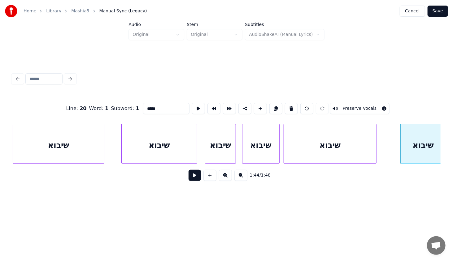
click at [376, 152] on div at bounding box center [375, 143] width 2 height 39
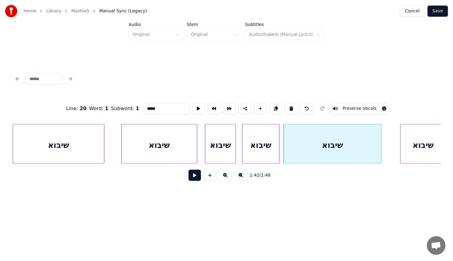
click at [370, 145] on div "שיבוא" at bounding box center [333, 145] width 98 height 42
click at [192, 181] on button at bounding box center [195, 175] width 12 height 11
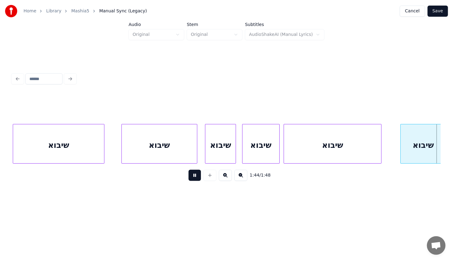
scroll to position [0, 6304]
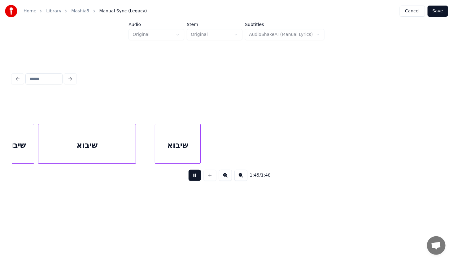
drag, startPoint x: 192, startPoint y: 181, endPoint x: 197, endPoint y: 175, distance: 7.6
click at [194, 180] on button at bounding box center [195, 175] width 12 height 11
click at [439, 13] on button "Save" at bounding box center [438, 11] width 20 height 11
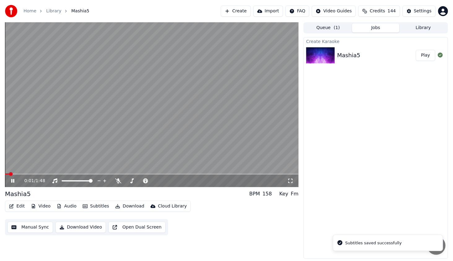
click at [11, 183] on icon at bounding box center [17, 181] width 15 height 5
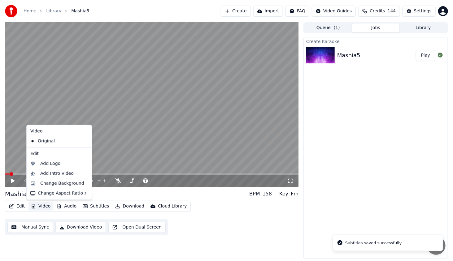
click at [32, 207] on icon "button" at bounding box center [33, 206] width 3 height 4
click at [53, 186] on div "Change Background" at bounding box center [62, 184] width 44 height 6
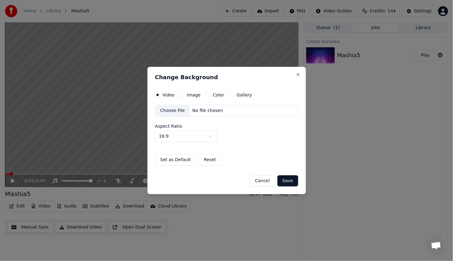
click at [183, 96] on button "Image" at bounding box center [182, 95] width 5 height 5
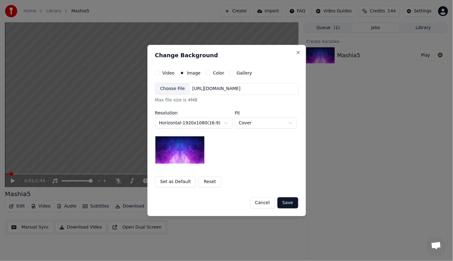
click at [171, 92] on div "Choose File" at bounding box center [172, 88] width 35 height 11
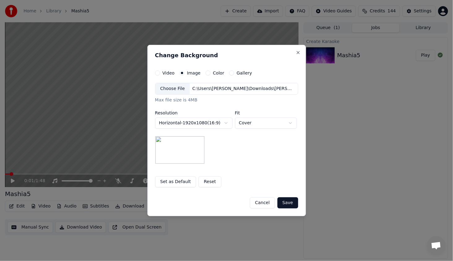
click at [285, 201] on button "Save" at bounding box center [287, 203] width 20 height 11
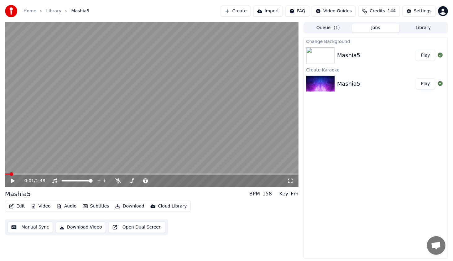
click at [422, 53] on button "Play" at bounding box center [426, 55] width 20 height 11
click at [28, 175] on span at bounding box center [152, 174] width 294 height 1
click at [47, 174] on div "0:13 / 1:48" at bounding box center [152, 104] width 294 height 165
click at [15, 181] on icon at bounding box center [17, 181] width 15 height 5
click at [57, 174] on span at bounding box center [152, 174] width 294 height 1
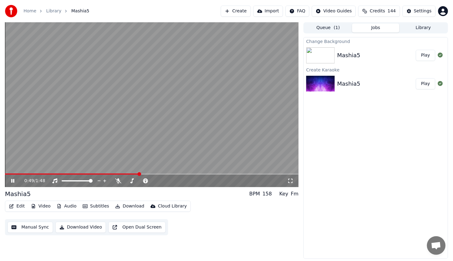
click at [16, 181] on icon at bounding box center [17, 181] width 15 height 5
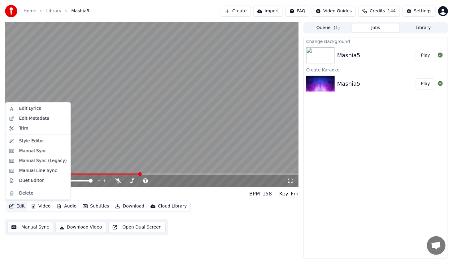
click at [17, 206] on button "Edit" at bounding box center [17, 206] width 21 height 9
click at [34, 141] on div "Style Editor" at bounding box center [31, 141] width 25 height 6
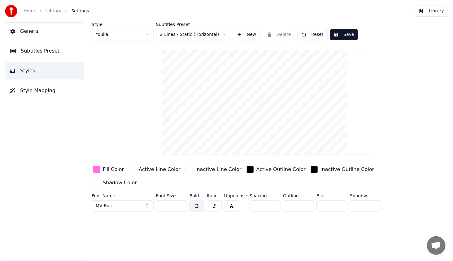
click at [110, 203] on span "MV Boli" at bounding box center [104, 206] width 16 height 6
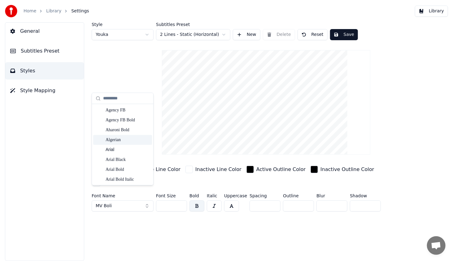
scroll to position [28, 0]
click at [124, 131] on div "Arial Black" at bounding box center [128, 131] width 44 height 6
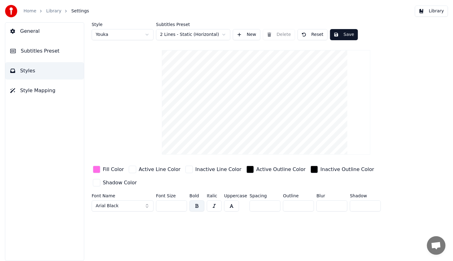
click at [181, 201] on input "***" at bounding box center [171, 206] width 31 height 11
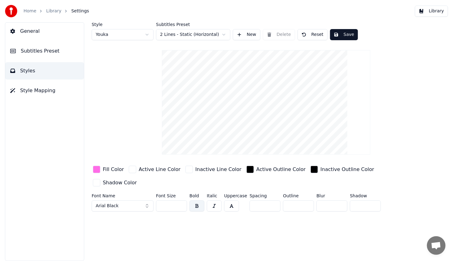
click at [181, 201] on input "***" at bounding box center [171, 206] width 31 height 11
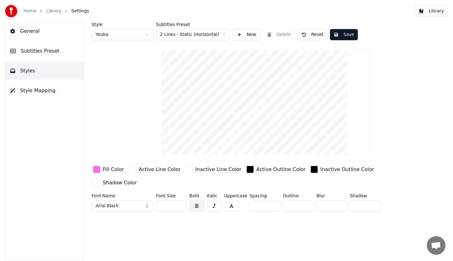
click at [181, 201] on input "***" at bounding box center [171, 206] width 31 height 11
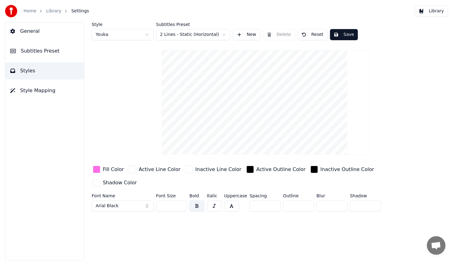
click at [181, 201] on input "***" at bounding box center [171, 206] width 31 height 11
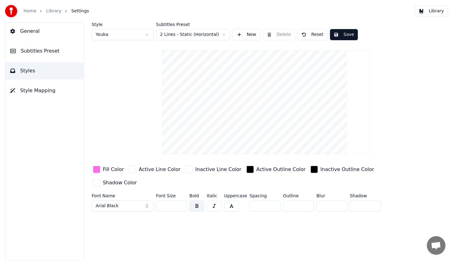
click at [181, 201] on input "***" at bounding box center [171, 206] width 31 height 11
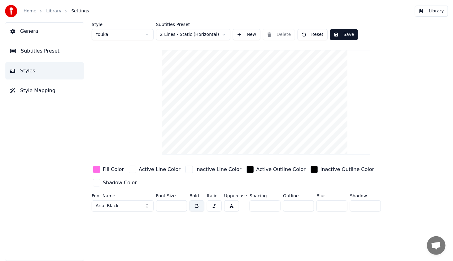
click at [181, 201] on input "***" at bounding box center [171, 206] width 31 height 11
type input "***"
click at [181, 201] on input "***" at bounding box center [171, 206] width 31 height 11
click at [346, 31] on button "Save" at bounding box center [344, 34] width 28 height 11
click at [98, 168] on div "button" at bounding box center [96, 169] width 7 height 7
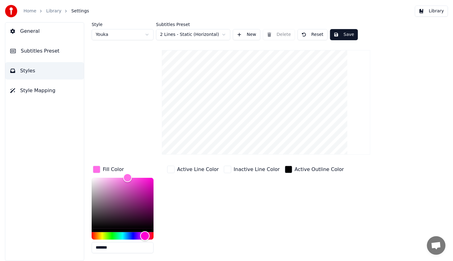
click at [97, 236] on div "Hue" at bounding box center [123, 236] width 62 height 7
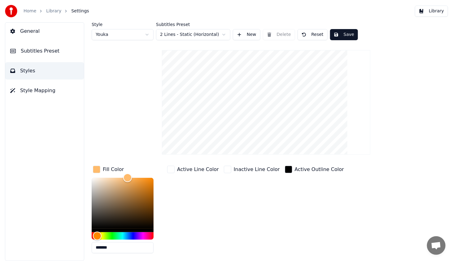
drag, startPoint x: 131, startPoint y: 173, endPoint x: 142, endPoint y: 178, distance: 11.5
click at [142, 178] on div "Fill Color *******" at bounding box center [128, 212] width 72 height 94
drag, startPoint x: 126, startPoint y: 177, endPoint x: 172, endPoint y: 172, distance: 46.3
click at [172, 172] on div "Fill Color ******* Active Line Color Inactive Line Color Active Outline Color I…" at bounding box center [250, 218] width 317 height 107
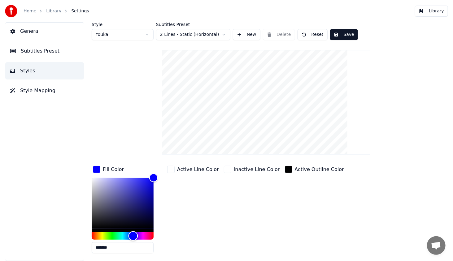
click at [133, 234] on div "Hue" at bounding box center [123, 236] width 62 height 7
click at [132, 234] on div "Hue" at bounding box center [132, 236] width 10 height 10
type input "*******"
drag, startPoint x: 152, startPoint y: 178, endPoint x: 134, endPoint y: 173, distance: 18.5
click at [134, 173] on div "Color" at bounding box center [135, 178] width 10 height 10
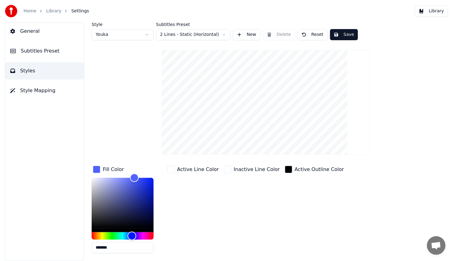
click at [342, 31] on button "Save" at bounding box center [344, 34] width 28 height 11
click at [285, 171] on div "button" at bounding box center [288, 169] width 7 height 7
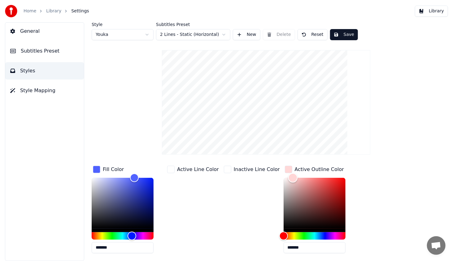
type input "*******"
drag, startPoint x: 274, startPoint y: 228, endPoint x: 261, endPoint y: 154, distance: 75.2
click at [261, 154] on div "Style Youka Subtitles Preset 2 Lines - Static (Horizontal) New Delete Reset Sav…" at bounding box center [266, 159] width 349 height 275
click at [250, 179] on div "Inactive Line Color" at bounding box center [252, 212] width 59 height 94
click at [285, 169] on div "button" at bounding box center [288, 169] width 7 height 7
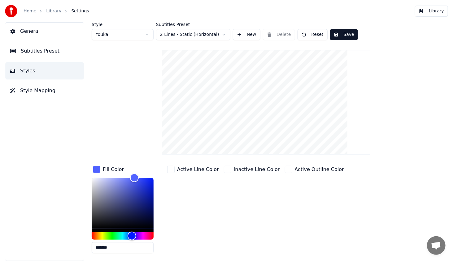
click at [344, 34] on button "Save" at bounding box center [344, 34] width 28 height 11
click at [439, 12] on button "Library" at bounding box center [431, 11] width 33 height 11
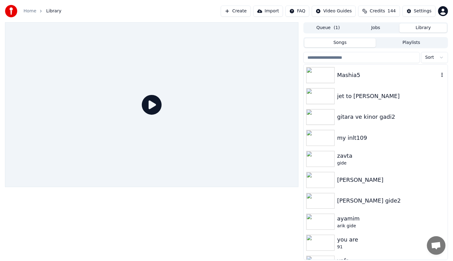
click at [322, 74] on img at bounding box center [320, 75] width 28 height 16
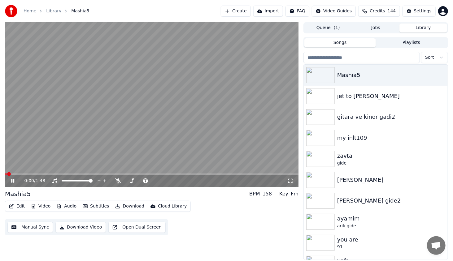
click at [35, 174] on span at bounding box center [152, 174] width 294 height 1
click at [61, 174] on span at bounding box center [152, 174] width 294 height 1
click at [70, 174] on div "0:22 / 1:48" at bounding box center [152, 104] width 294 height 165
click at [70, 174] on span at bounding box center [152, 174] width 294 height 1
click at [14, 177] on div "0:24 / 1:48" at bounding box center [152, 181] width 294 height 12
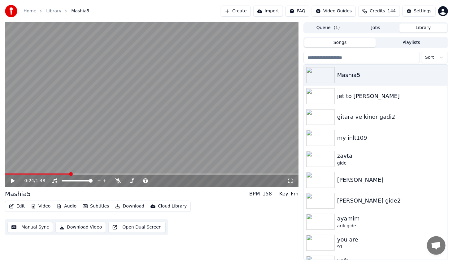
click at [13, 179] on icon at bounding box center [17, 181] width 15 height 5
click at [12, 184] on div "0:36 / 1:48" at bounding box center [151, 181] width 289 height 6
click at [11, 182] on icon at bounding box center [17, 181] width 15 height 5
click at [20, 203] on button "Edit" at bounding box center [17, 206] width 21 height 9
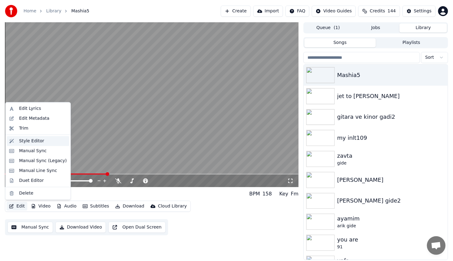
click at [38, 144] on div "Style Editor" at bounding box center [31, 141] width 25 height 6
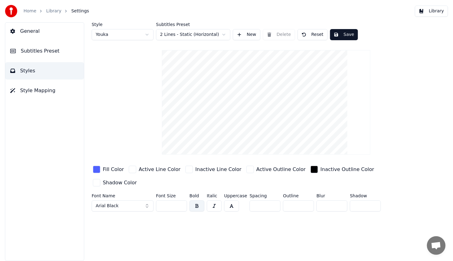
click at [97, 170] on div "button" at bounding box center [96, 169] width 7 height 7
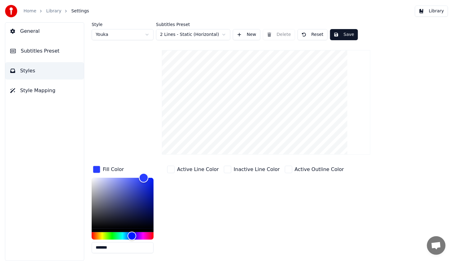
type input "*******"
drag, startPoint x: 136, startPoint y: 176, endPoint x: 144, endPoint y: 176, distance: 8.4
click at [144, 176] on div "Color" at bounding box center [145, 178] width 10 height 10
click at [164, 179] on div "Fill Color ******* Active Line Color Inactive Line Color Active Outline Color I…" at bounding box center [250, 218] width 317 height 107
click at [97, 168] on div "button" at bounding box center [96, 169] width 7 height 7
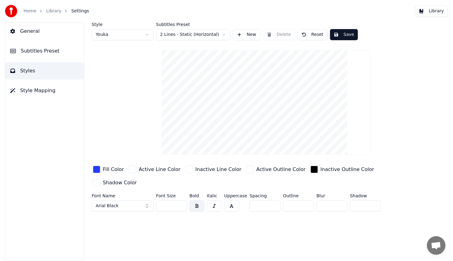
click at [305, 201] on input "*" at bounding box center [298, 206] width 31 height 11
type input "*"
click at [305, 201] on input "*" at bounding box center [298, 206] width 31 height 11
click at [345, 36] on button "Save" at bounding box center [344, 34] width 28 height 11
click at [433, 12] on button "Library" at bounding box center [431, 11] width 33 height 11
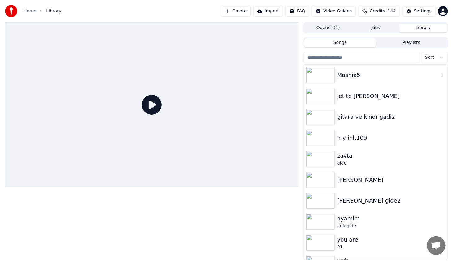
click at [318, 76] on img at bounding box center [320, 75] width 28 height 16
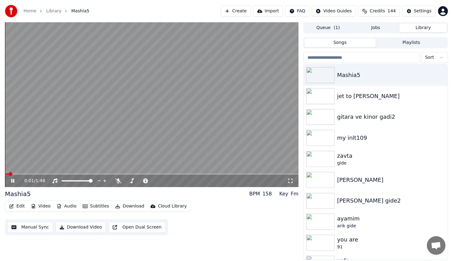
drag, startPoint x: 32, startPoint y: 175, endPoint x: 48, endPoint y: 173, distance: 15.9
click at [46, 173] on div "0:01 / 1:48" at bounding box center [152, 104] width 294 height 165
click at [52, 175] on span at bounding box center [152, 174] width 294 height 1
click at [14, 184] on div "0:17 / 1:48" at bounding box center [151, 181] width 289 height 6
click at [11, 181] on icon at bounding box center [13, 181] width 4 height 4
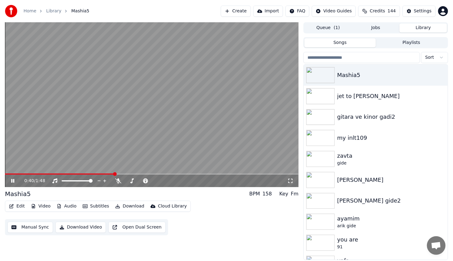
click at [15, 180] on icon at bounding box center [17, 181] width 15 height 5
click at [18, 206] on button "Edit" at bounding box center [17, 206] width 21 height 9
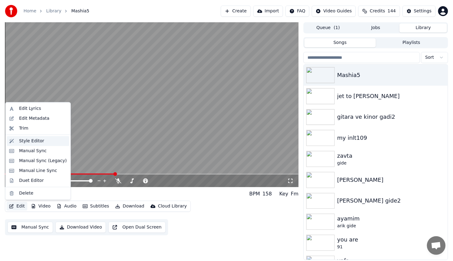
click at [46, 141] on div "Style Editor" at bounding box center [43, 141] width 48 height 6
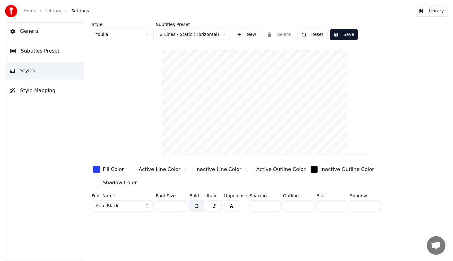
click at [46, 53] on span "Subtitles Preset" at bounding box center [40, 50] width 39 height 7
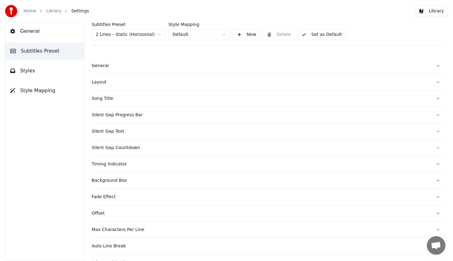
scroll to position [13, 0]
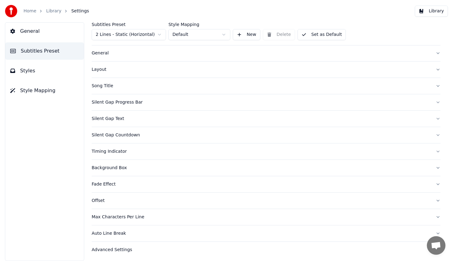
click at [107, 153] on div "Timing Indicator" at bounding box center [261, 152] width 339 height 6
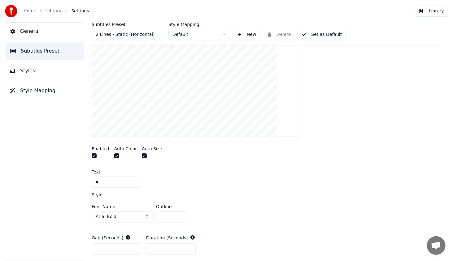
scroll to position [145, 0]
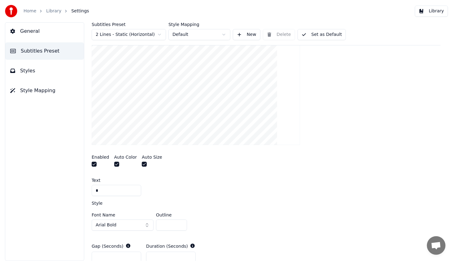
click at [102, 188] on input "*" at bounding box center [117, 190] width 50 height 11
click at [142, 182] on div "Text *" at bounding box center [266, 187] width 349 height 18
click at [115, 163] on button "button" at bounding box center [116, 164] width 5 height 5
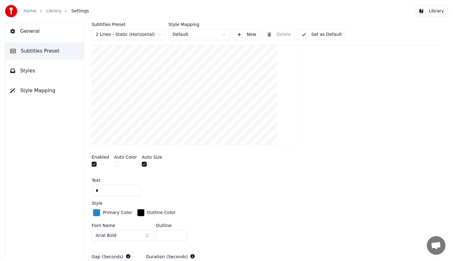
click at [137, 213] on div "button" at bounding box center [140, 212] width 7 height 7
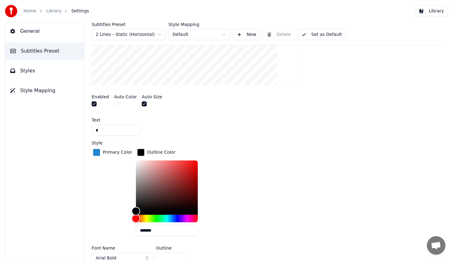
scroll to position [207, 0]
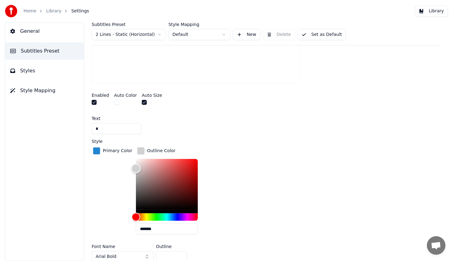
type input "*******"
drag, startPoint x: 133, startPoint y: 210, endPoint x: 122, endPoint y: 139, distance: 71.9
click at [121, 139] on div "Style Primary Color Outline Color ******* Font Name Arial Bold Outline *" at bounding box center [266, 202] width 349 height 126
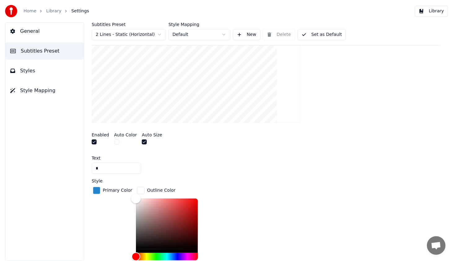
scroll to position [176, 0]
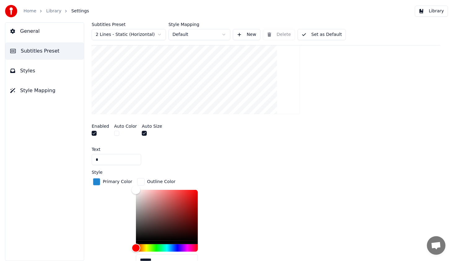
click at [181, 162] on div "*" at bounding box center [266, 159] width 349 height 11
click at [137, 180] on div "button" at bounding box center [140, 181] width 7 height 7
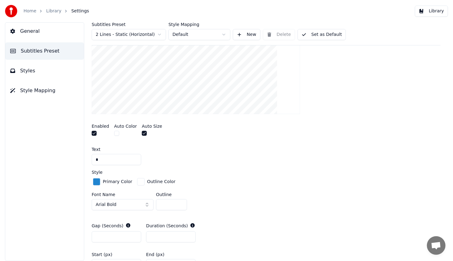
click at [181, 205] on input "*" at bounding box center [171, 204] width 31 height 11
type input "*"
click at [181, 205] on input "*" at bounding box center [171, 204] width 31 height 11
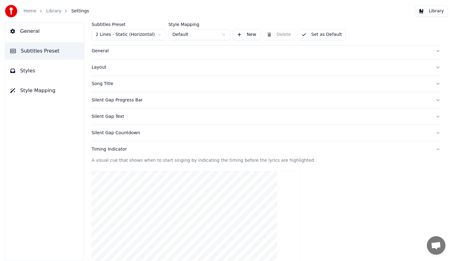
scroll to position [0, 0]
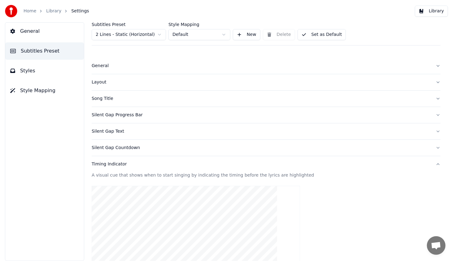
click at [431, 12] on button "Library" at bounding box center [431, 11] width 33 height 11
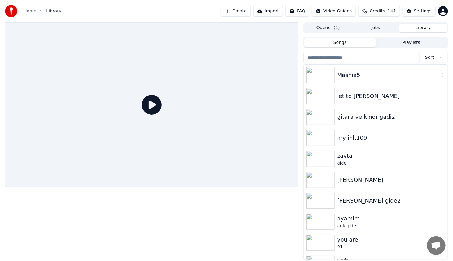
click at [311, 72] on img at bounding box center [320, 75] width 28 height 16
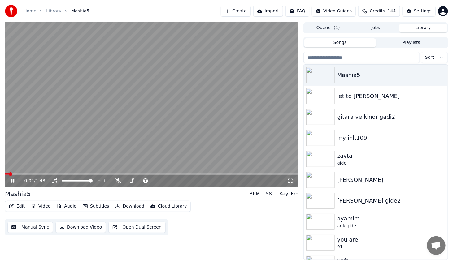
click at [46, 174] on span at bounding box center [152, 174] width 294 height 1
click at [64, 174] on span at bounding box center [152, 174] width 294 height 1
click at [10, 177] on div "0:28 / 1:48" at bounding box center [152, 181] width 294 height 12
click at [13, 179] on icon at bounding box center [17, 181] width 15 height 5
click at [20, 208] on button "Edit" at bounding box center [17, 206] width 21 height 9
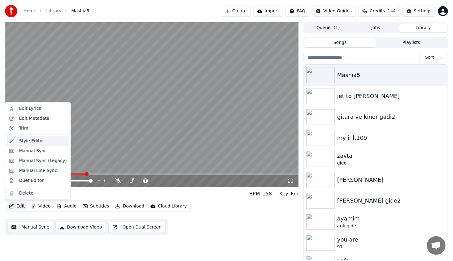
click at [45, 143] on div "Style Editor" at bounding box center [43, 141] width 48 height 6
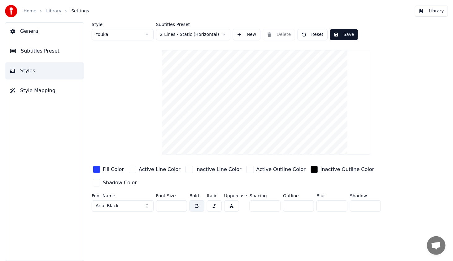
click at [94, 170] on div "button" at bounding box center [96, 169] width 7 height 7
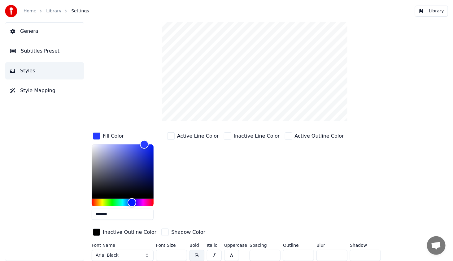
scroll to position [35, 0]
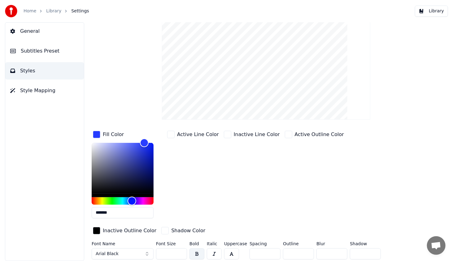
drag, startPoint x: 113, startPoint y: 211, endPoint x: 81, endPoint y: 203, distance: 32.5
click at [81, 203] on div "Style Youka Subtitles Preset 2 Lines - Static (Horizontal) New Delete Reset Sav…" at bounding box center [266, 141] width 374 height 239
click at [167, 197] on div "Active Line Color" at bounding box center [193, 177] width 54 height 94
click at [96, 131] on div "button" at bounding box center [96, 134] width 7 height 7
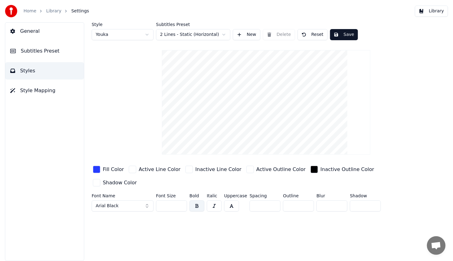
drag, startPoint x: 35, startPoint y: 53, endPoint x: 78, endPoint y: 95, distance: 60.2
click at [35, 54] on span "Subtitles Preset" at bounding box center [40, 50] width 39 height 7
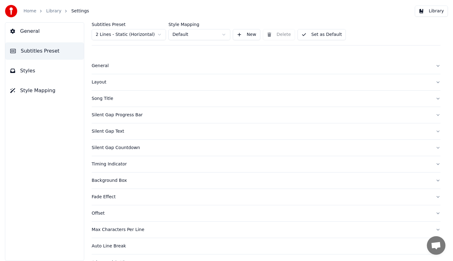
click at [103, 159] on button "Timing Indicator" at bounding box center [266, 164] width 349 height 16
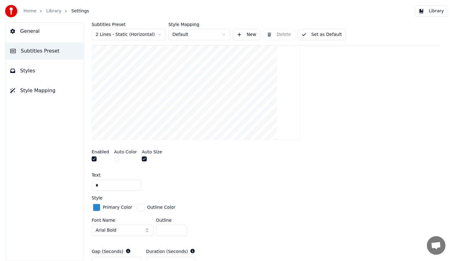
scroll to position [186, 0]
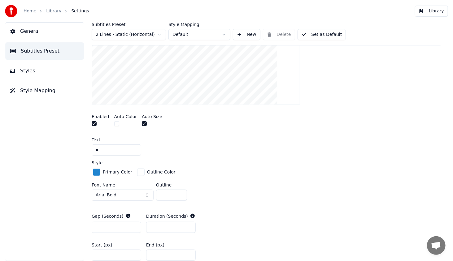
click at [94, 175] on div "Primary Color" at bounding box center [113, 173] width 42 height 10
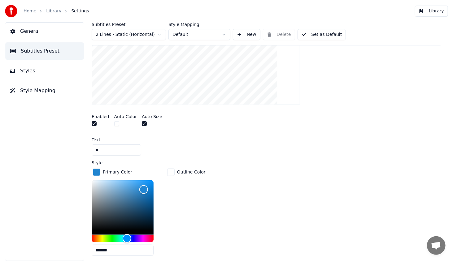
click at [96, 172] on div "button" at bounding box center [96, 172] width 7 height 7
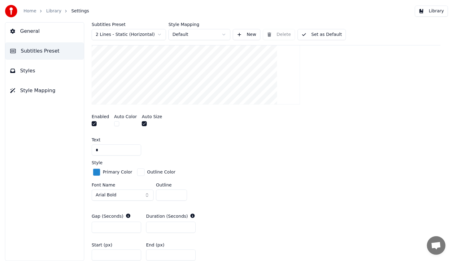
click at [96, 172] on div "button" at bounding box center [96, 172] width 7 height 7
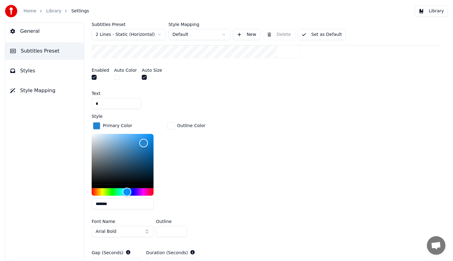
scroll to position [279, 0]
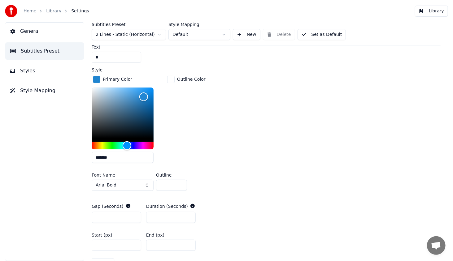
drag, startPoint x: 121, startPoint y: 160, endPoint x: 84, endPoint y: 157, distance: 37.3
click at [84, 157] on div "Subtitles Preset 2 Lines - Static (Horizontal) Style Mapping Default New Delete…" at bounding box center [266, 141] width 374 height 239
paste input "text"
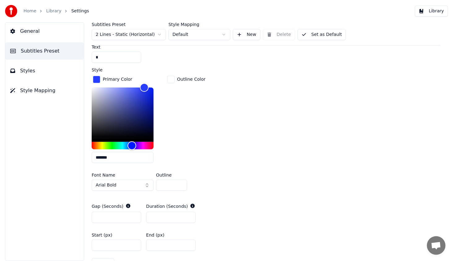
type input "*******"
click at [183, 144] on div "Outline Color" at bounding box center [186, 122] width 41 height 94
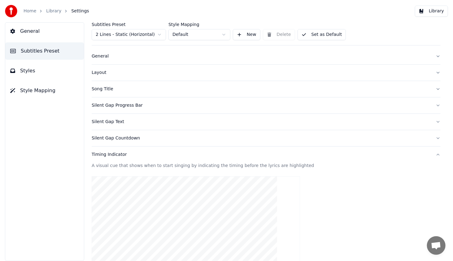
scroll to position [0, 0]
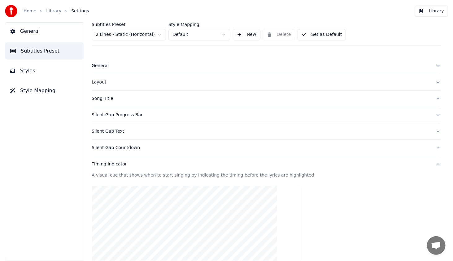
click at [433, 12] on button "Library" at bounding box center [431, 11] width 33 height 11
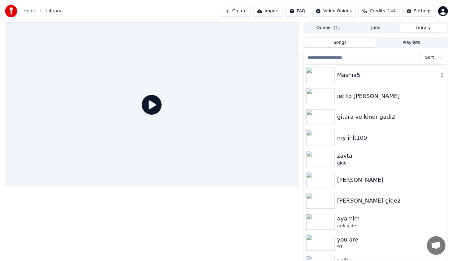
click at [331, 76] on img at bounding box center [320, 75] width 28 height 16
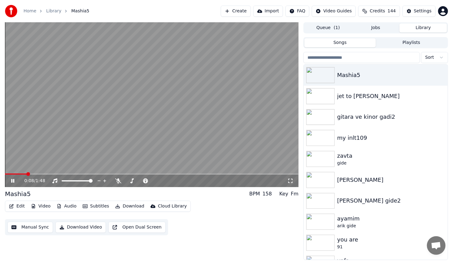
click at [33, 174] on span at bounding box center [152, 174] width 294 height 1
click at [54, 174] on span at bounding box center [152, 174] width 294 height 1
click at [70, 174] on span at bounding box center [152, 174] width 294 height 1
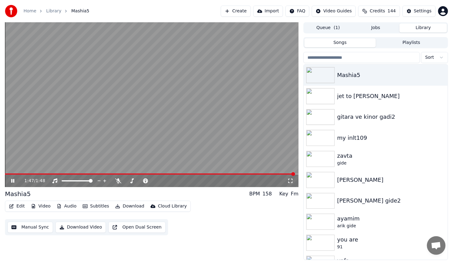
click at [14, 181] on icon at bounding box center [12, 181] width 3 height 4
click at [34, 174] on span at bounding box center [150, 174] width 290 height 1
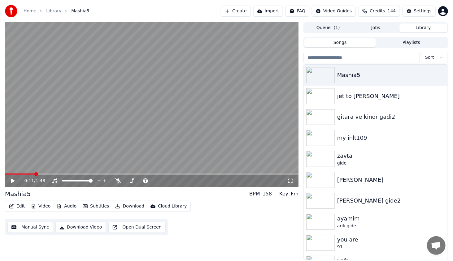
click at [14, 180] on icon at bounding box center [17, 181] width 15 height 5
click at [15, 179] on icon at bounding box center [17, 181] width 15 height 5
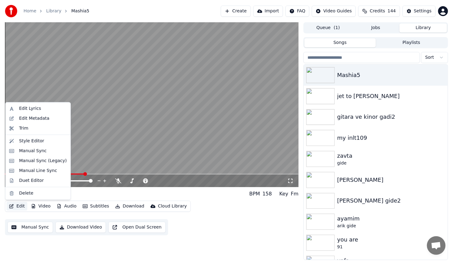
click at [19, 208] on button "Edit" at bounding box center [17, 206] width 21 height 9
click at [40, 144] on div "Style Editor" at bounding box center [31, 141] width 25 height 6
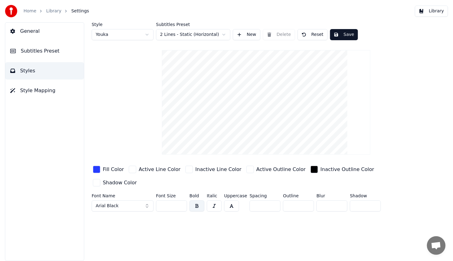
click at [44, 54] on span "Subtitles Preset" at bounding box center [40, 50] width 39 height 7
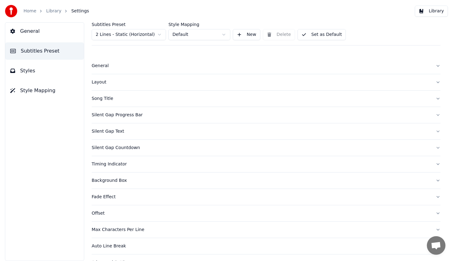
click at [107, 115] on div "Silent Gap Progress Bar" at bounding box center [261, 115] width 339 height 6
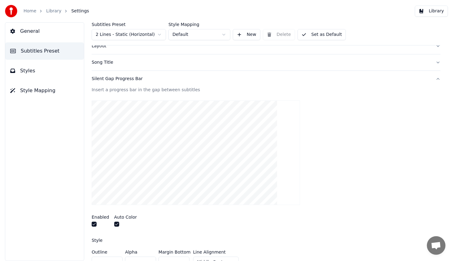
scroll to position [62, 0]
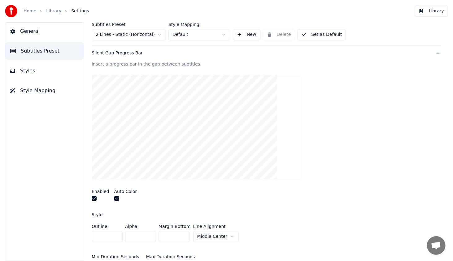
click at [94, 198] on button "button" at bounding box center [94, 198] width 5 height 5
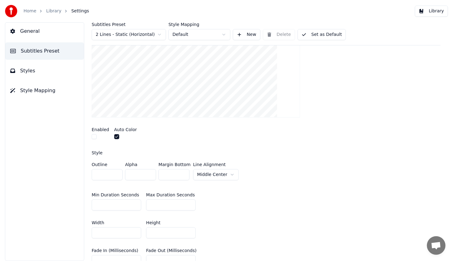
scroll to position [0, 0]
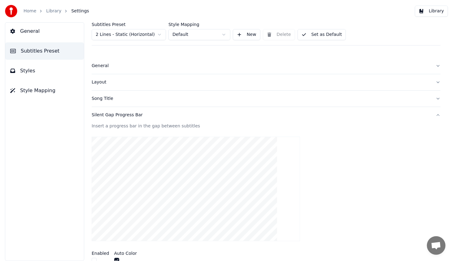
click at [33, 71] on button "Styles" at bounding box center [44, 70] width 79 height 17
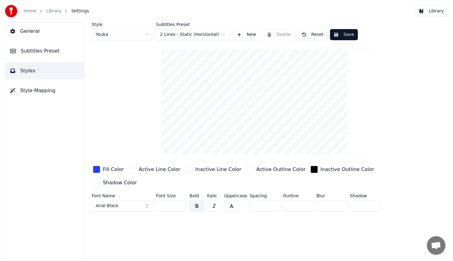
click at [36, 54] on span "Subtitles Preset" at bounding box center [40, 50] width 39 height 7
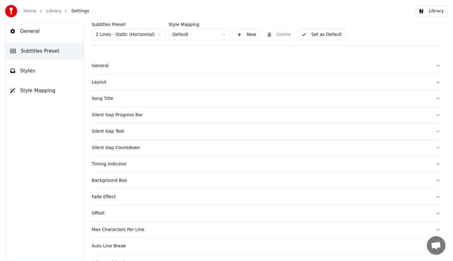
click at [114, 148] on div "Silent Gap Countdown" at bounding box center [261, 148] width 339 height 6
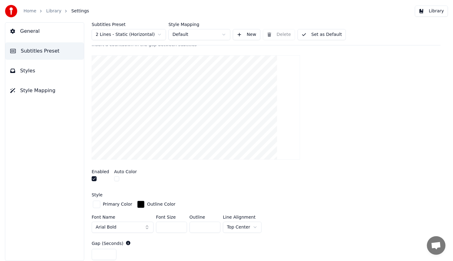
scroll to position [124, 0]
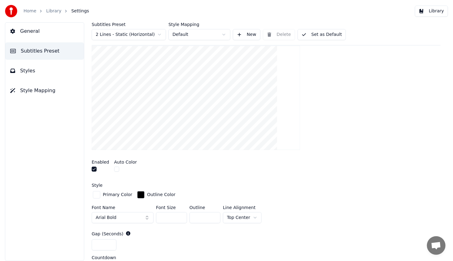
click at [94, 169] on button "button" at bounding box center [94, 169] width 5 height 5
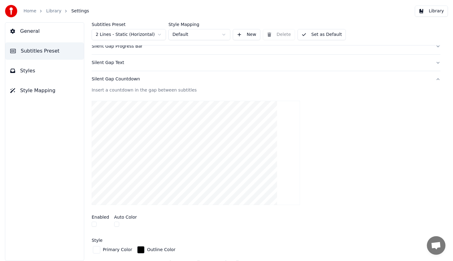
scroll to position [0, 0]
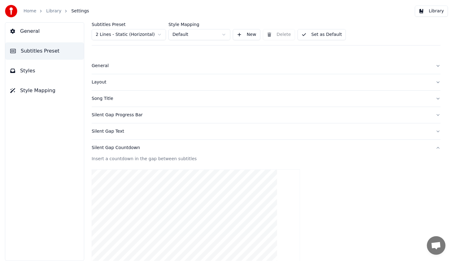
click at [441, 13] on button "Library" at bounding box center [431, 11] width 33 height 11
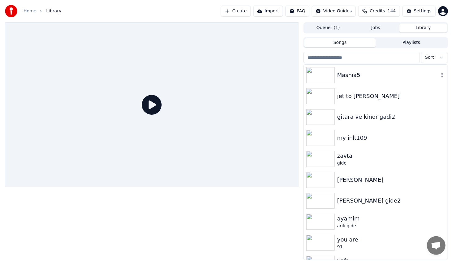
click at [324, 73] on img at bounding box center [320, 75] width 28 height 16
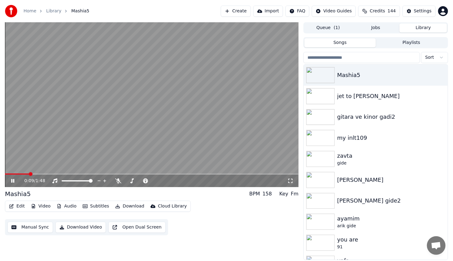
click at [30, 174] on span at bounding box center [152, 174] width 294 height 1
drag, startPoint x: 54, startPoint y: 175, endPoint x: 61, endPoint y: 174, distance: 7.8
click at [61, 174] on div "0:15 / 1:48" at bounding box center [152, 181] width 294 height 14
click at [62, 174] on div "0:15 / 1:48" at bounding box center [152, 104] width 294 height 165
click at [13, 179] on icon at bounding box center [17, 181] width 15 height 5
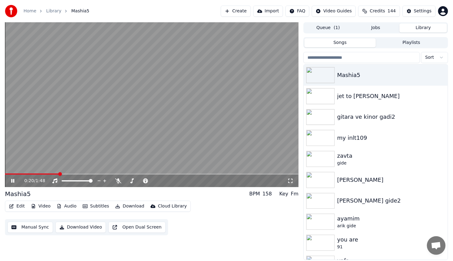
click at [62, 176] on span at bounding box center [60, 174] width 4 height 4
click at [19, 206] on button "Edit" at bounding box center [17, 206] width 21 height 9
click at [194, 214] on div "Edit Video Audio Subtitles Download Cloud Library Manual Sync Download Video Op…" at bounding box center [152, 218] width 294 height 35
click at [11, 182] on icon at bounding box center [17, 181] width 15 height 5
click at [47, 207] on button "Video" at bounding box center [40, 206] width 24 height 9
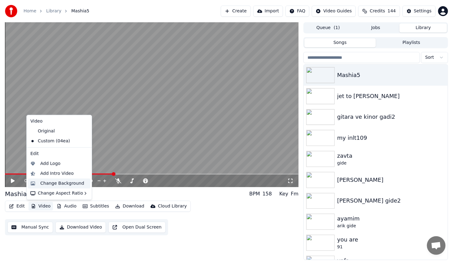
click at [66, 186] on div "Change Background" at bounding box center [62, 184] width 44 height 6
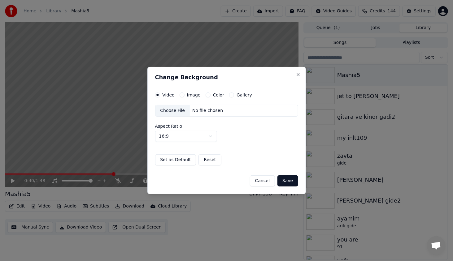
click at [206, 95] on button "Color" at bounding box center [208, 95] width 5 height 5
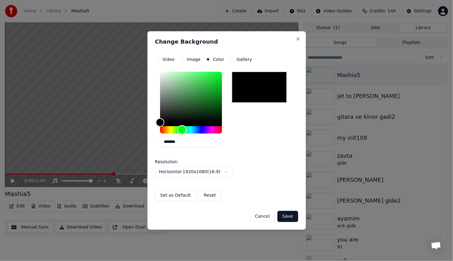
click at [182, 130] on div "Hue" at bounding box center [191, 129] width 62 height 7
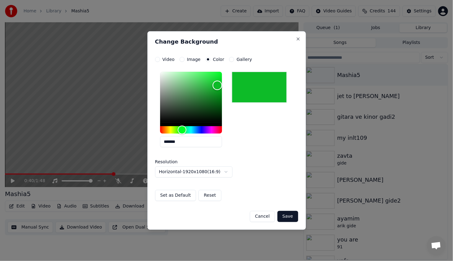
type input "*******"
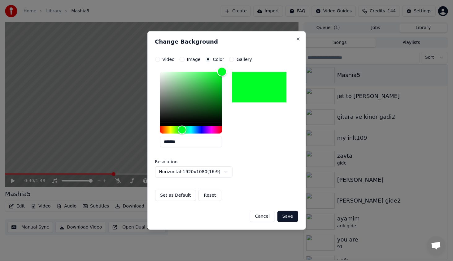
drag, startPoint x: 201, startPoint y: 102, endPoint x: 233, endPoint y: 66, distance: 48.5
click at [238, 55] on div "**********" at bounding box center [226, 130] width 159 height 199
click at [289, 216] on button "Save" at bounding box center [287, 216] width 20 height 11
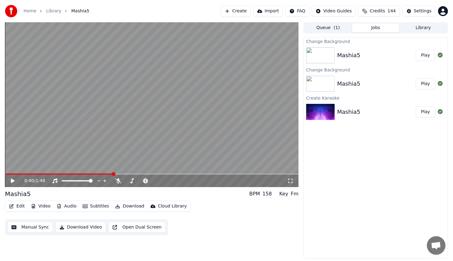
click at [423, 56] on button "Play" at bounding box center [426, 55] width 20 height 11
click at [61, 174] on span at bounding box center [152, 174] width 294 height 1
drag, startPoint x: 83, startPoint y: 174, endPoint x: 89, endPoint y: 174, distance: 5.9
click at [88, 174] on div "0:22 / 1:48" at bounding box center [152, 104] width 294 height 165
click at [11, 183] on icon at bounding box center [17, 181] width 15 height 5
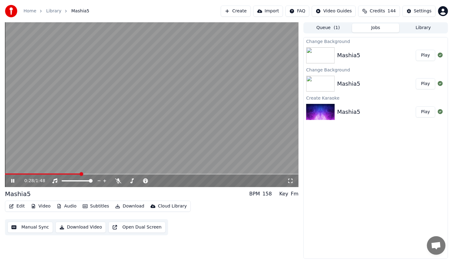
click at [83, 174] on span at bounding box center [82, 174] width 4 height 4
click at [15, 181] on icon at bounding box center [17, 181] width 15 height 5
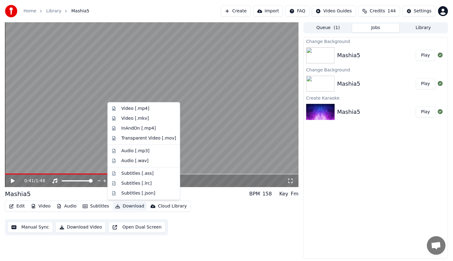
click at [135, 210] on button "Download" at bounding box center [130, 206] width 34 height 9
click at [141, 108] on div "Video [.mp4]" at bounding box center [135, 109] width 28 height 6
